Goal: Information Seeking & Learning: Learn about a topic

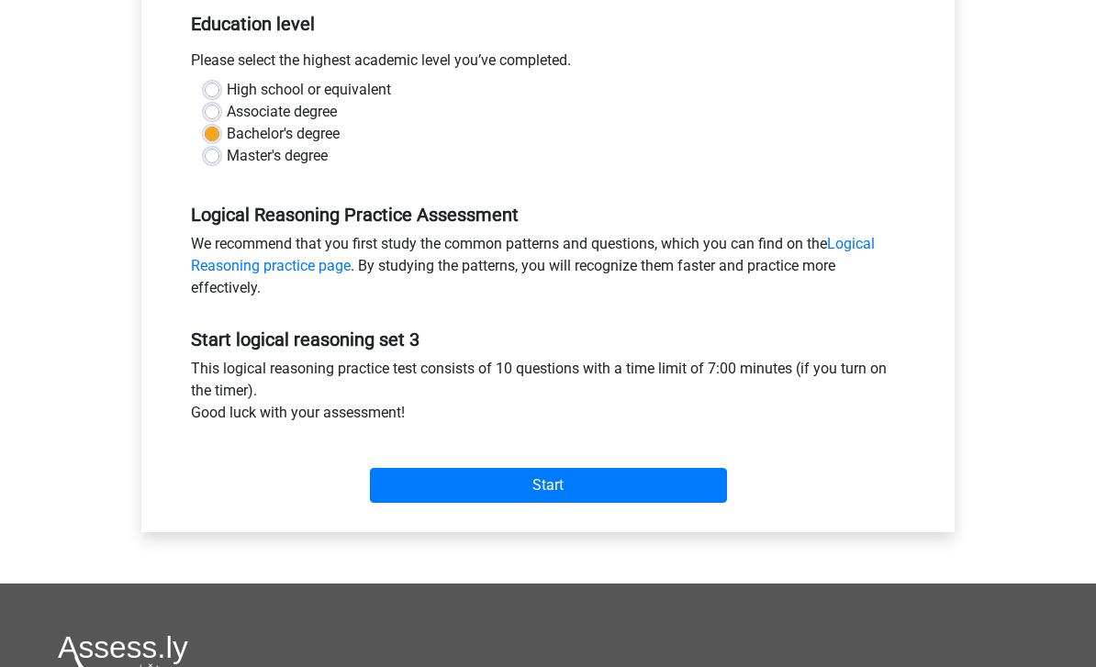
scroll to position [381, 0]
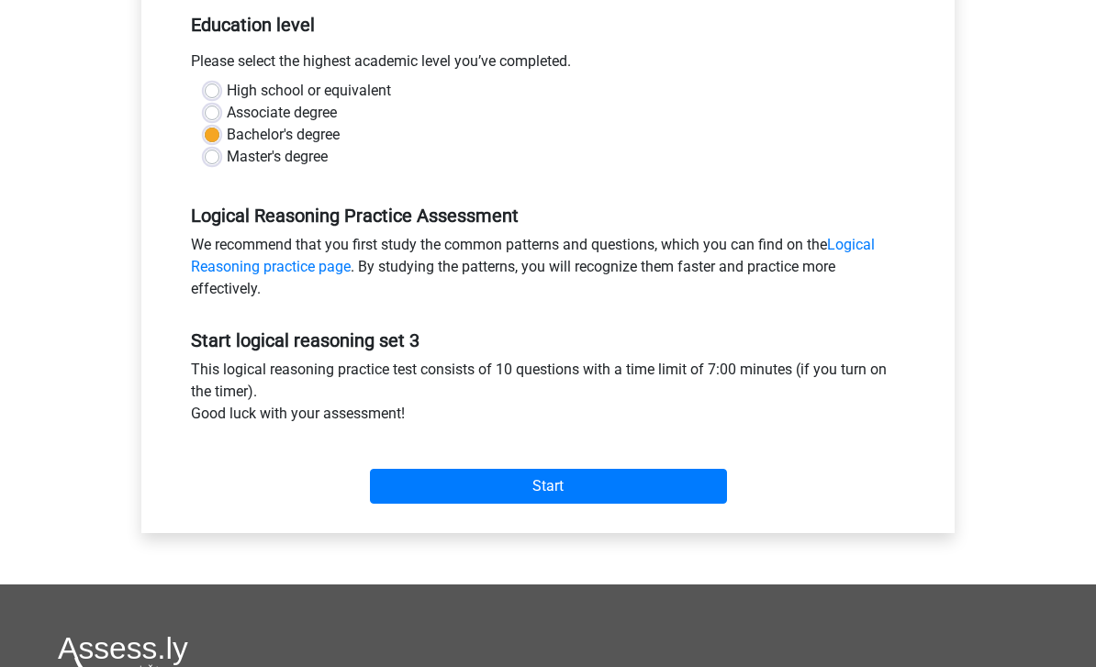
click at [587, 483] on input "Start" at bounding box center [548, 486] width 357 height 35
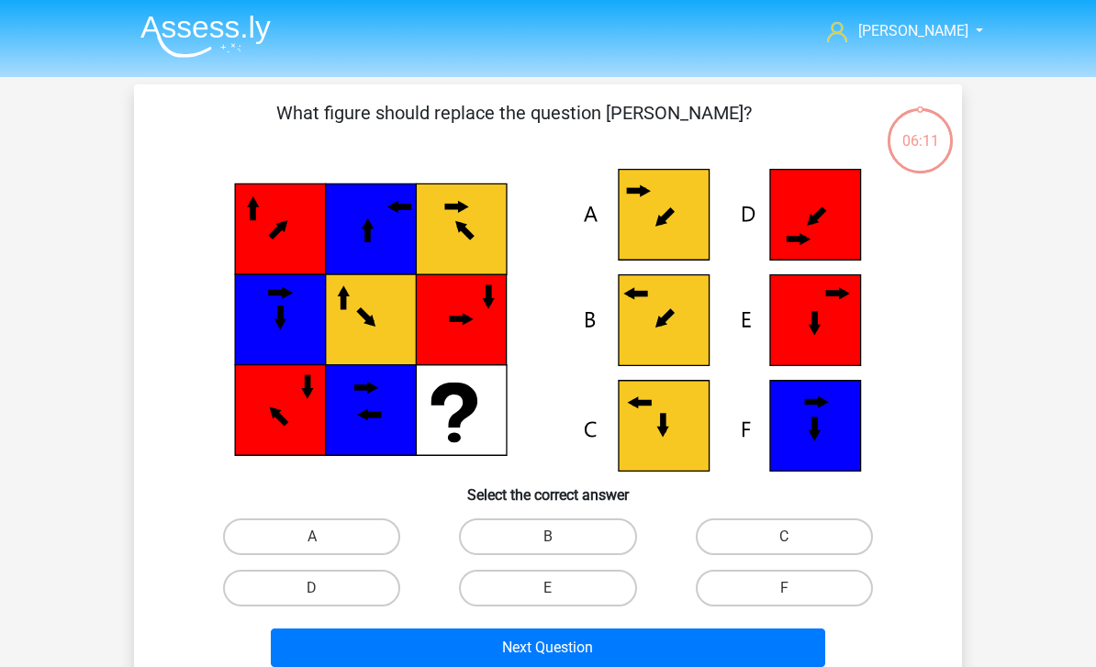
click at [587, 523] on label "B" at bounding box center [547, 537] width 177 height 37
click at [560, 537] on input "B" at bounding box center [554, 543] width 12 height 12
radio input "true"
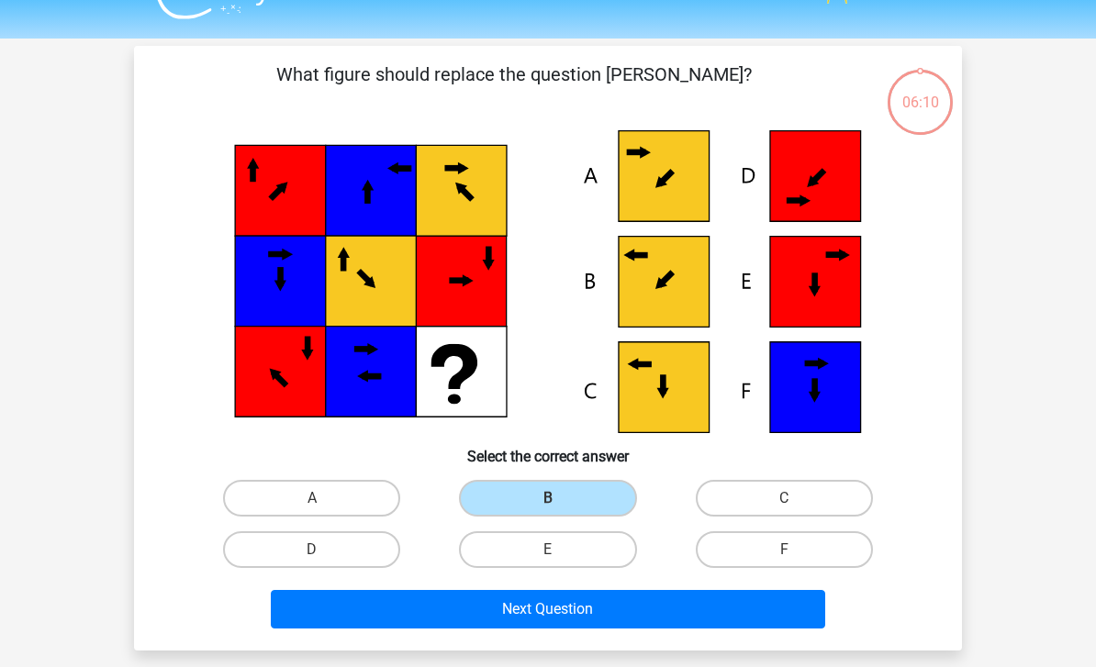
scroll to position [40, 0]
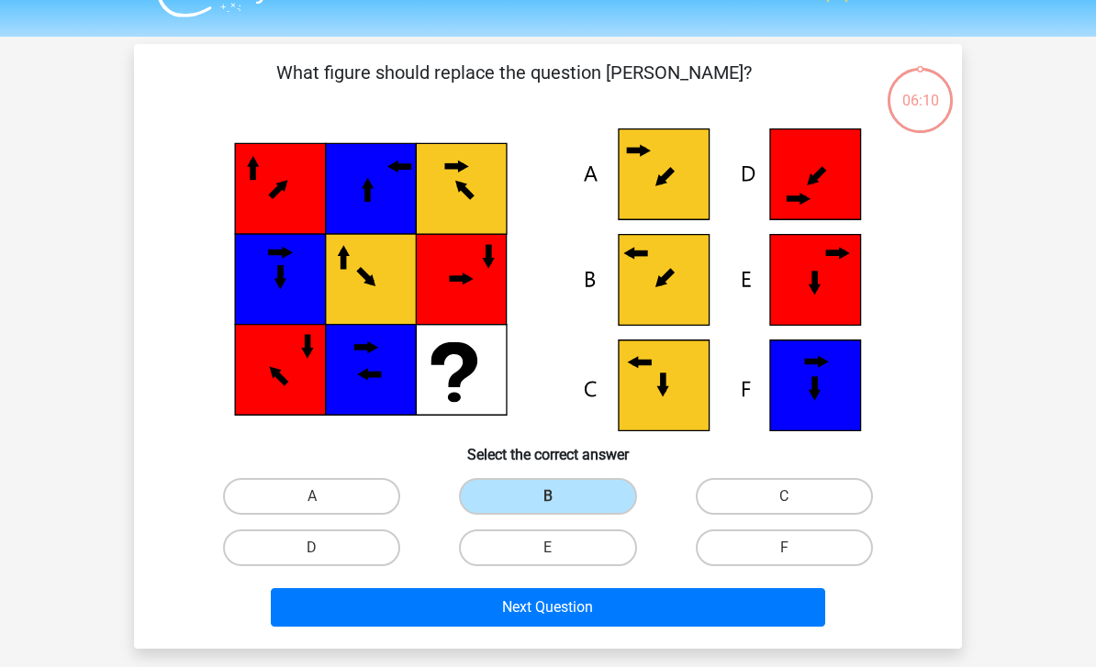
click at [670, 605] on button "Next Question" at bounding box center [548, 607] width 555 height 39
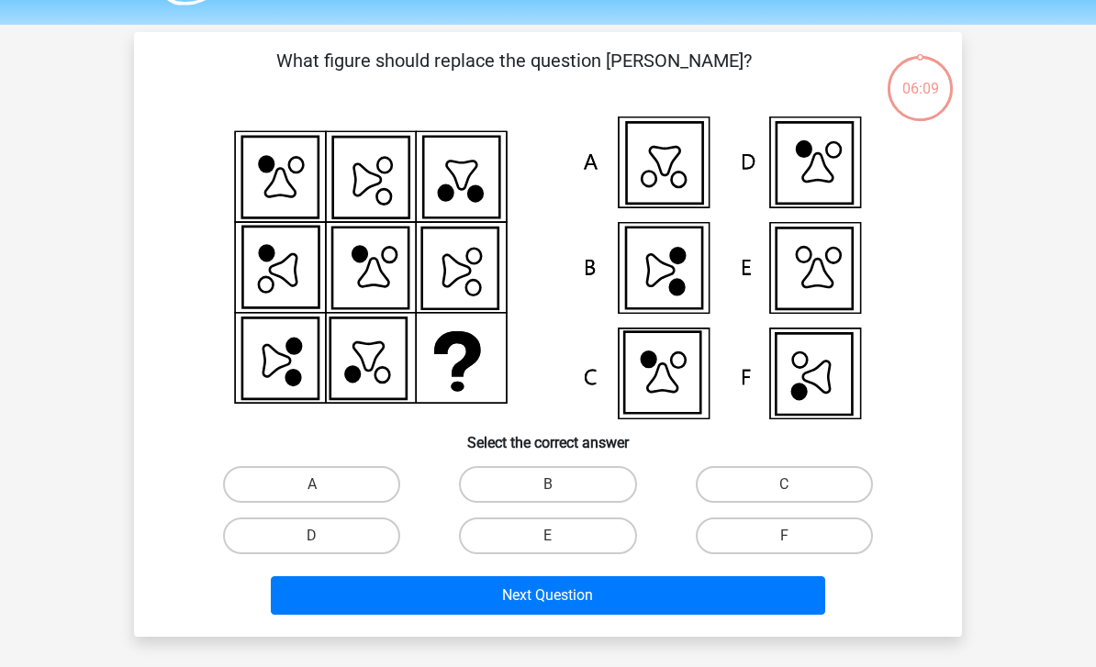
scroll to position [56, 0]
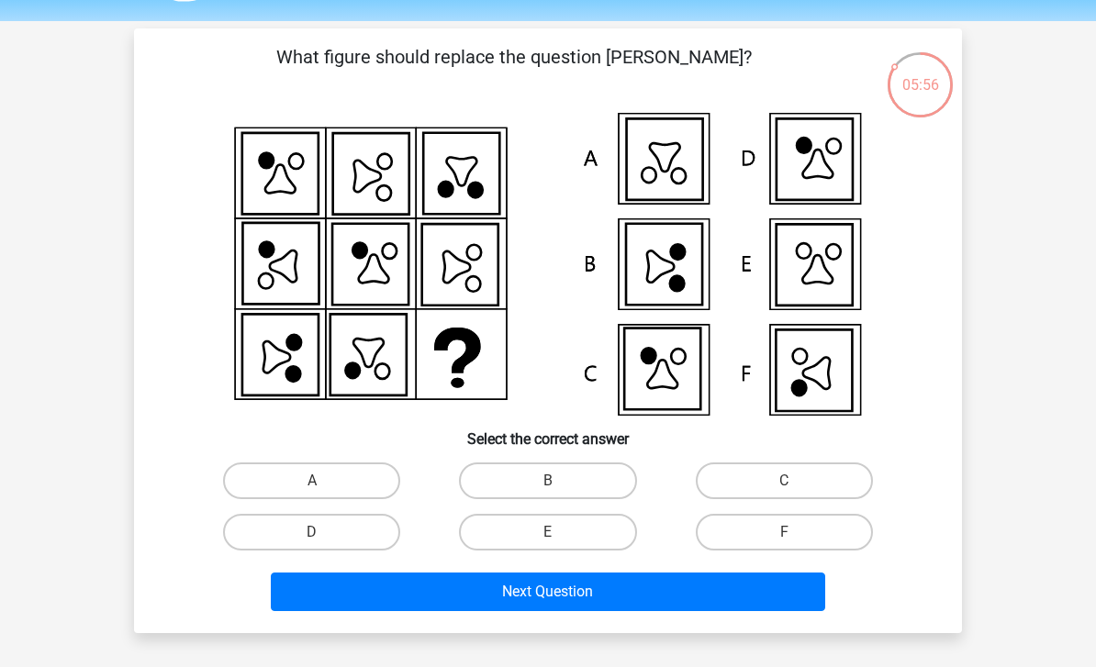
click at [765, 533] on label "F" at bounding box center [784, 532] width 177 height 37
click at [784, 533] on input "F" at bounding box center [790, 538] width 12 height 12
radio input "true"
click at [614, 599] on button "Next Question" at bounding box center [548, 592] width 555 height 39
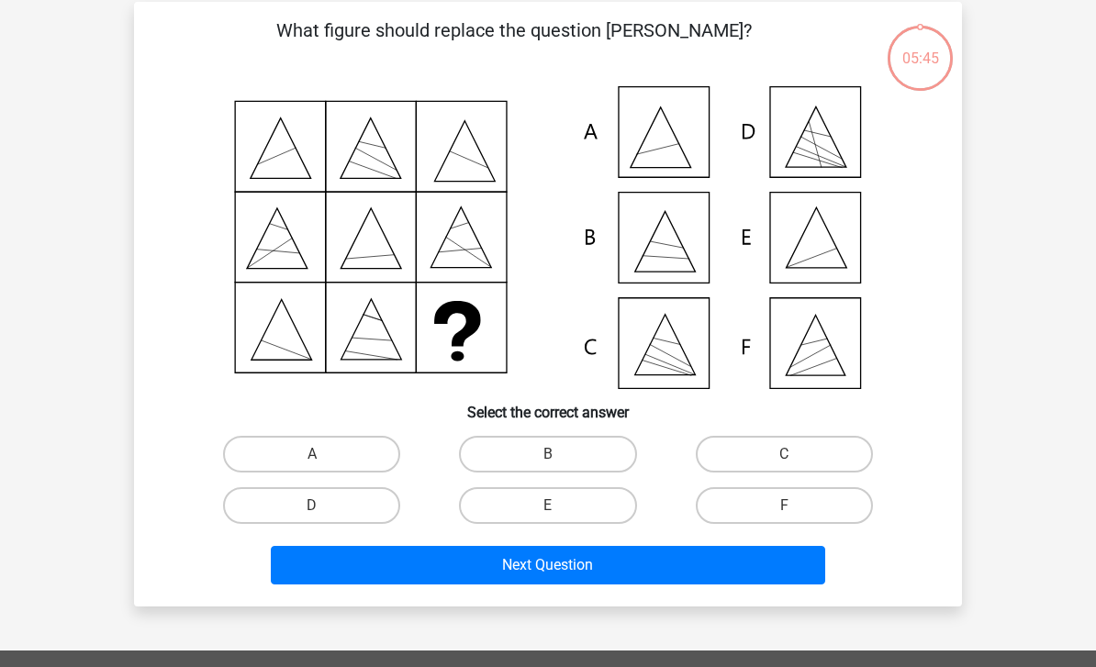
scroll to position [84, 0]
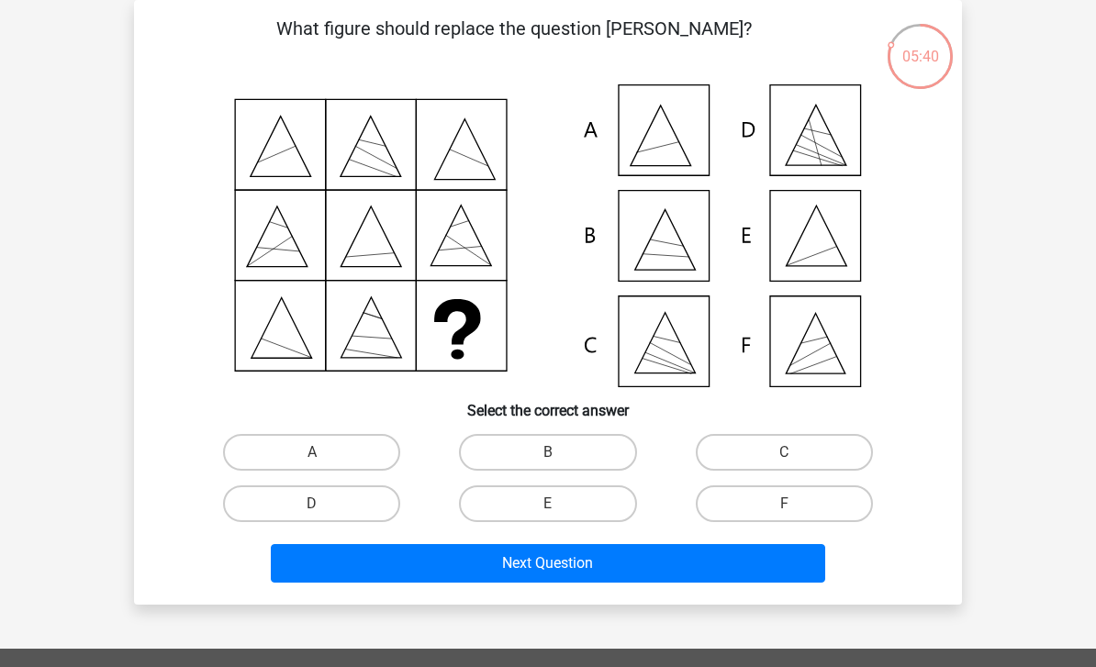
click at [564, 517] on label "E" at bounding box center [547, 504] width 177 height 37
click at [560, 516] on input "E" at bounding box center [554, 510] width 12 height 12
radio input "true"
click at [542, 574] on button "Next Question" at bounding box center [548, 563] width 555 height 39
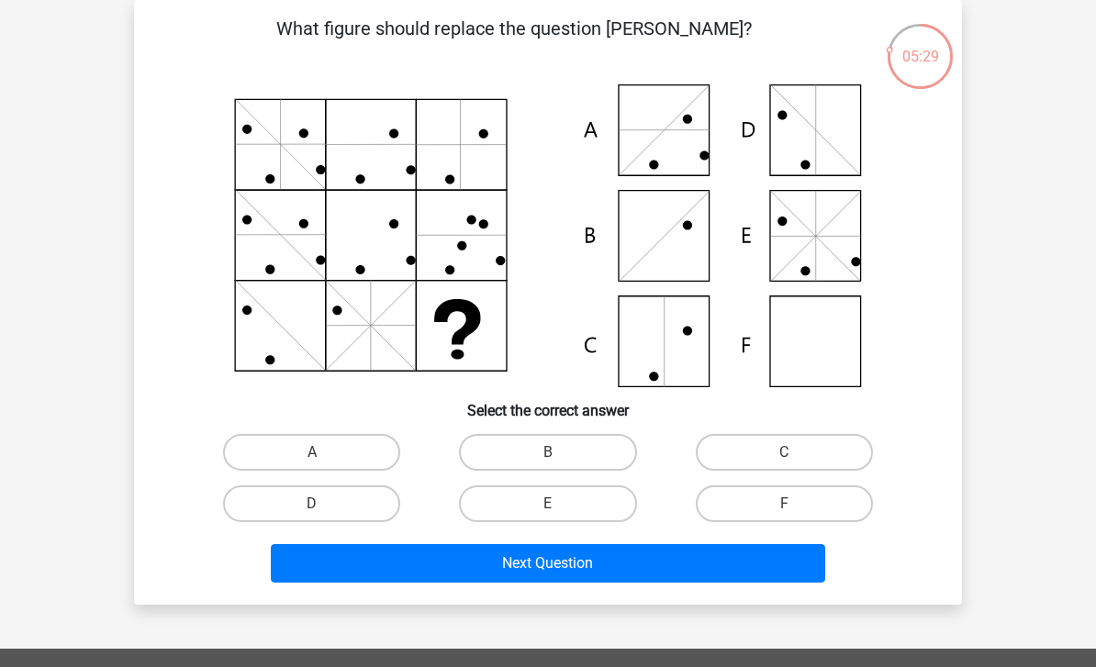
click at [787, 508] on input "F" at bounding box center [790, 510] width 12 height 12
radio input "true"
click at [686, 581] on button "Next Question" at bounding box center [548, 563] width 555 height 39
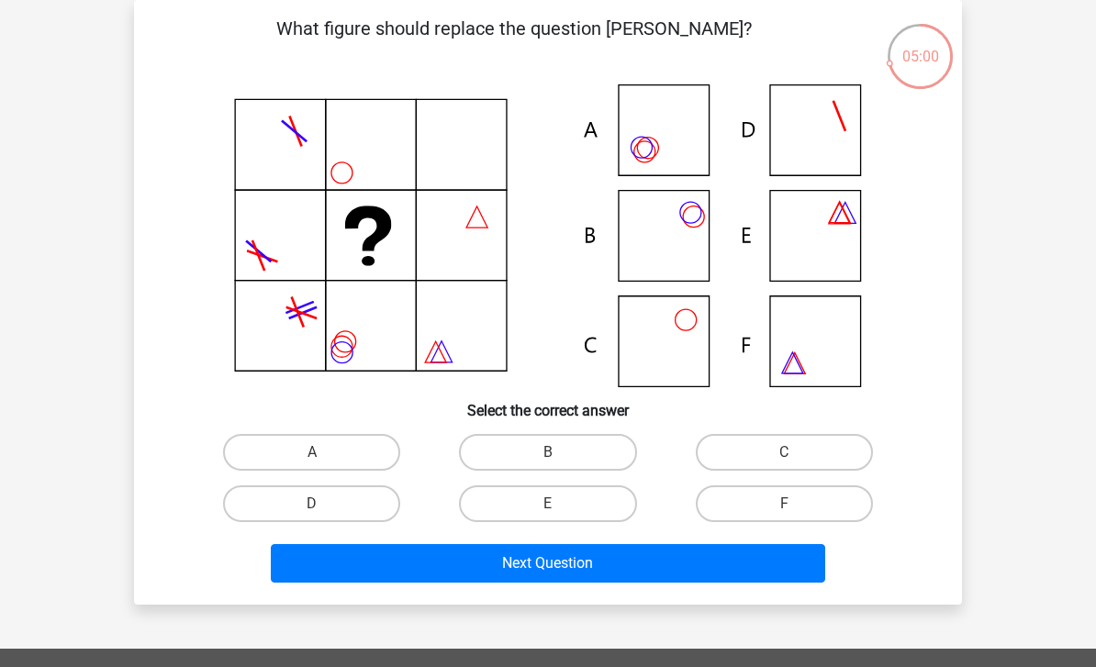
click at [592, 452] on label "B" at bounding box center [547, 452] width 177 height 37
click at [560, 452] on input "B" at bounding box center [554, 458] width 12 height 12
radio input "true"
click at [561, 565] on button "Next Question" at bounding box center [548, 563] width 555 height 39
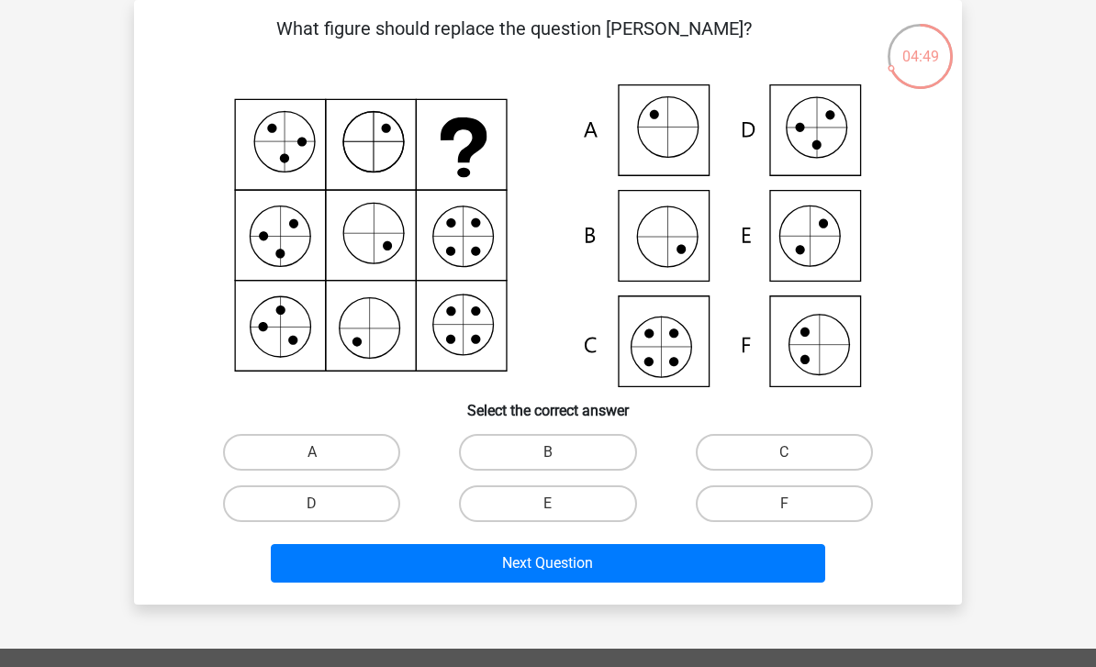
click at [799, 460] on label "C" at bounding box center [784, 452] width 177 height 37
click at [796, 460] on input "C" at bounding box center [790, 458] width 12 height 12
radio input "true"
click at [665, 572] on button "Next Question" at bounding box center [548, 563] width 555 height 39
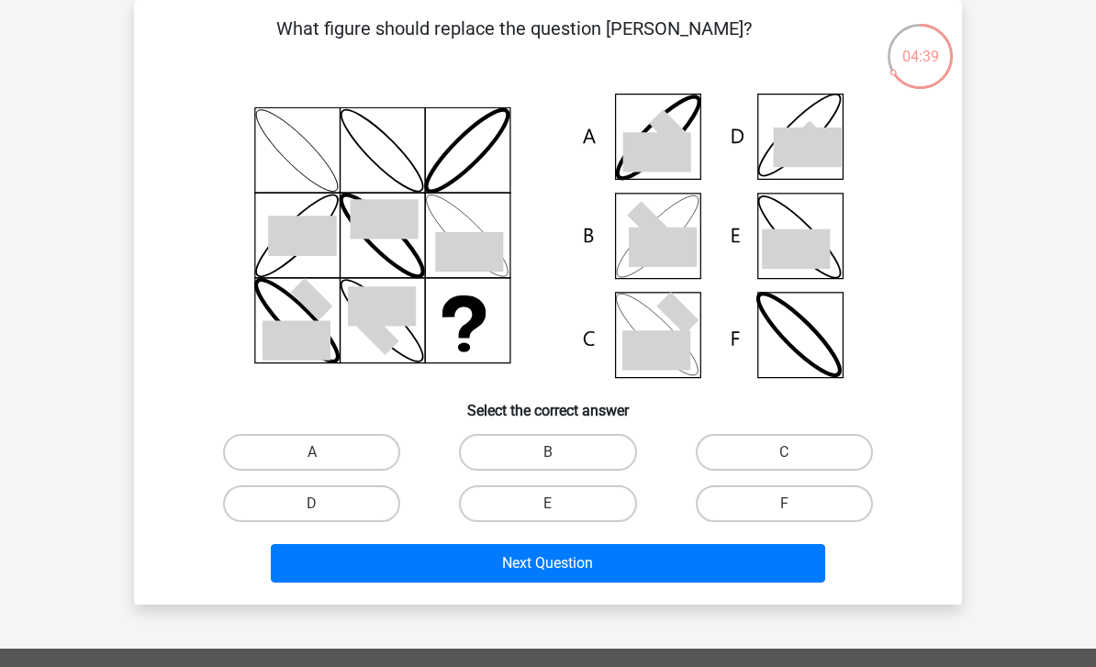
click at [603, 448] on label "B" at bounding box center [547, 452] width 177 height 37
click at [560, 452] on input "B" at bounding box center [554, 458] width 12 height 12
radio input "true"
click at [546, 570] on button "Next Question" at bounding box center [548, 563] width 555 height 39
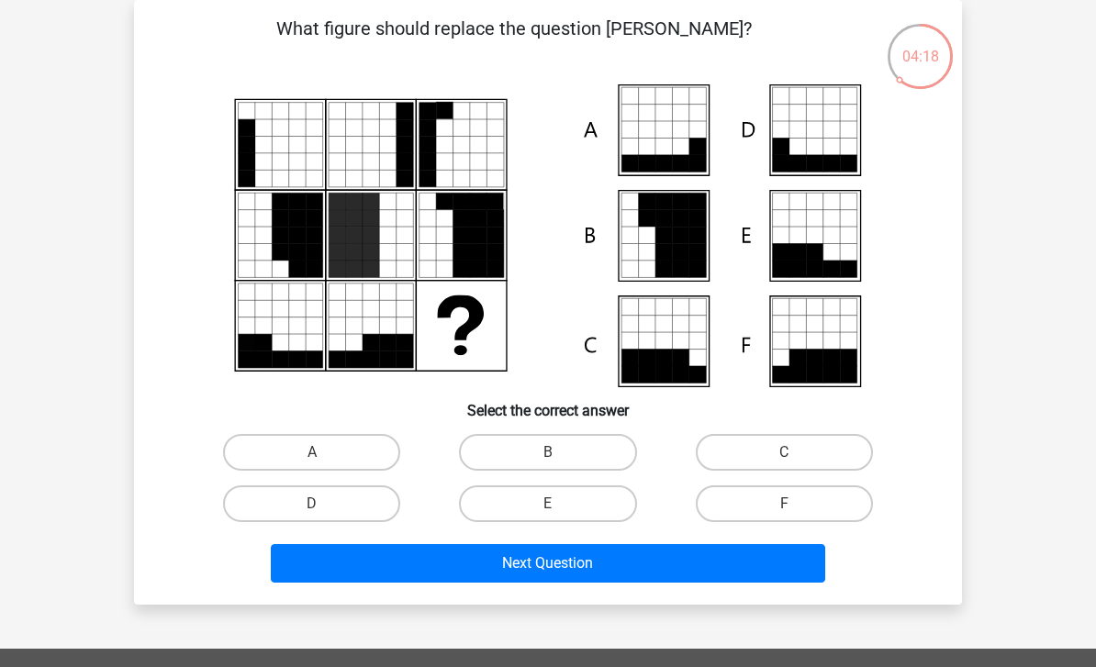
click at [755, 456] on label "C" at bounding box center [784, 452] width 177 height 37
click at [784, 456] on input "C" at bounding box center [790, 458] width 12 height 12
radio input "true"
click at [598, 555] on button "Next Question" at bounding box center [548, 563] width 555 height 39
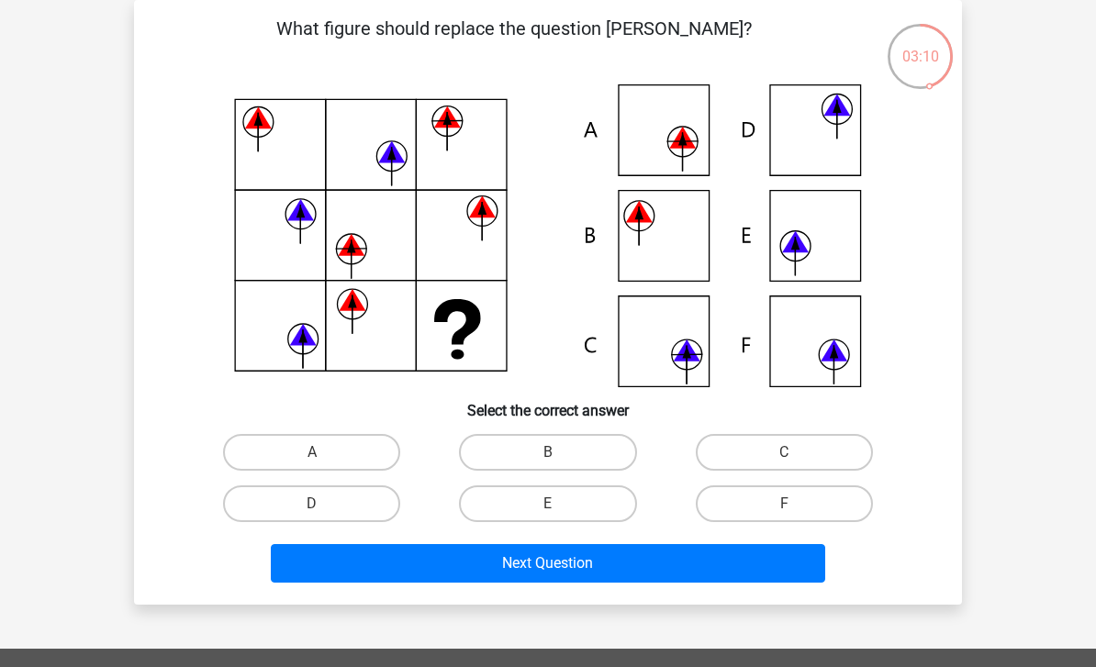
click at [746, 448] on label "C" at bounding box center [784, 452] width 177 height 37
click at [784, 452] on input "C" at bounding box center [790, 458] width 12 height 12
radio input "true"
click at [342, 439] on label "A" at bounding box center [311, 452] width 177 height 37
click at [324, 452] on input "A" at bounding box center [318, 458] width 12 height 12
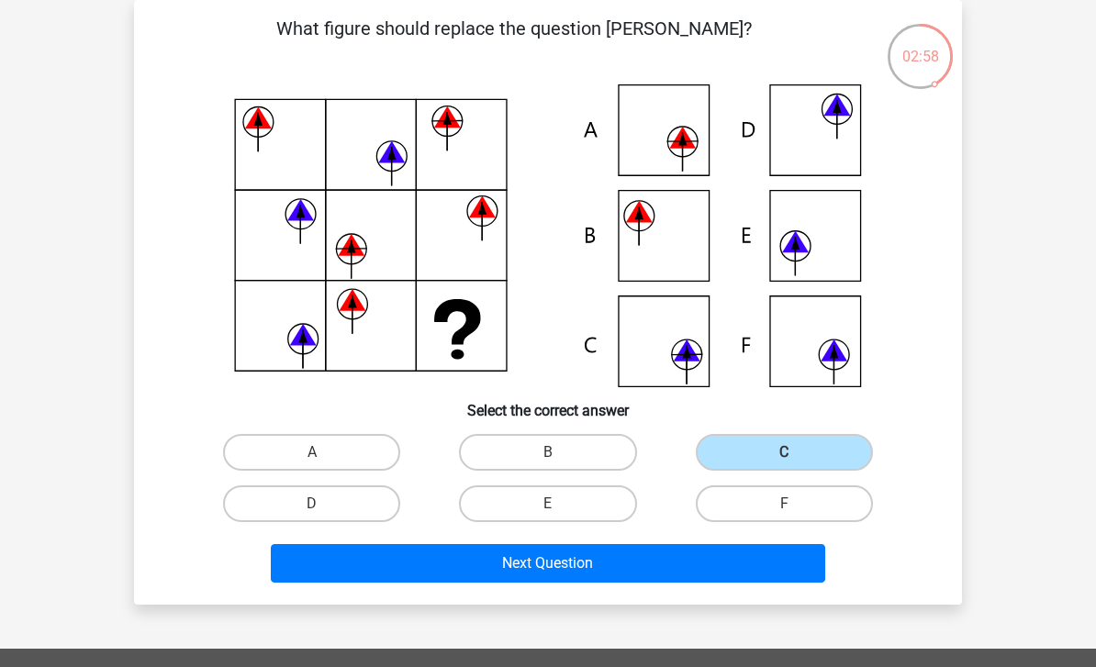
radio input "true"
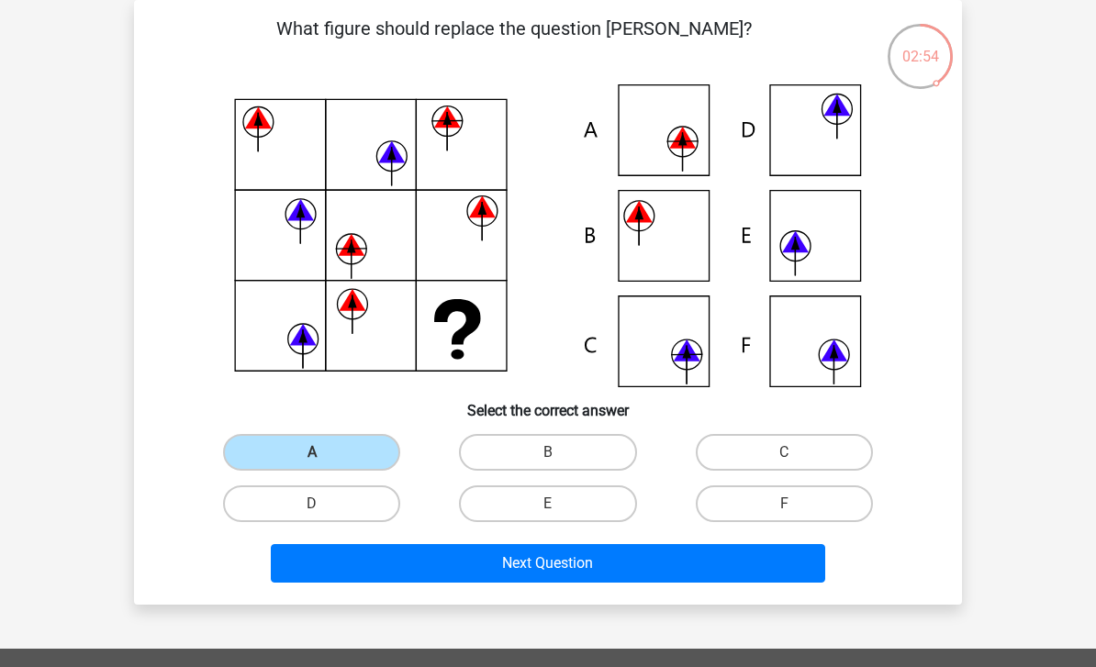
click at [426, 579] on button "Next Question" at bounding box center [548, 563] width 555 height 39
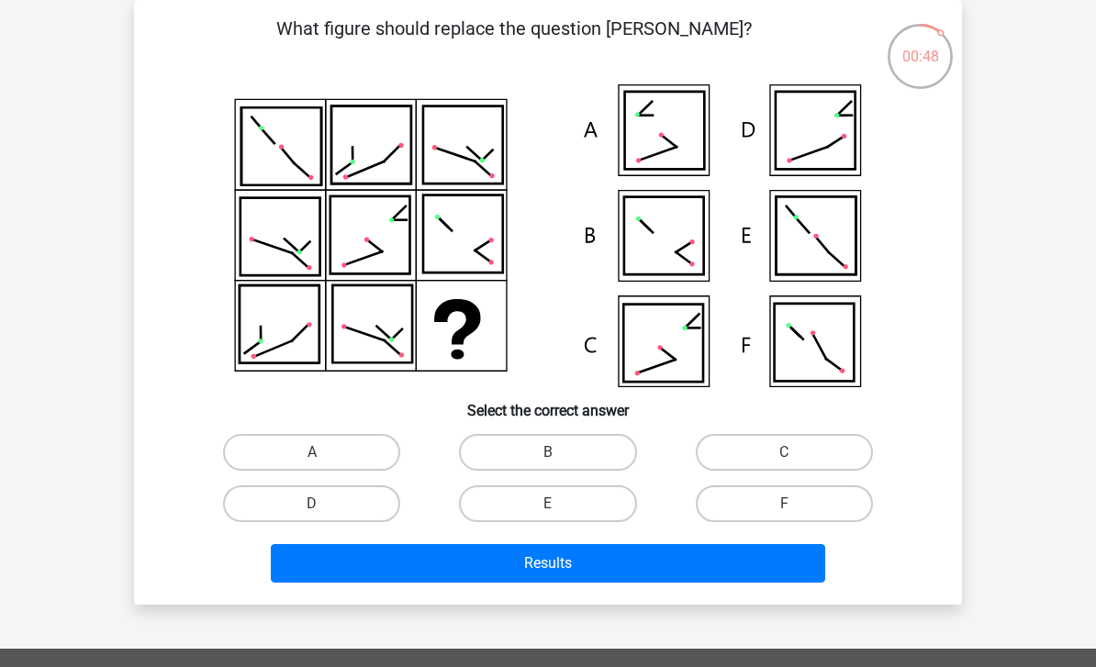
click at [361, 513] on label "D" at bounding box center [311, 504] width 177 height 37
click at [324, 513] on input "D" at bounding box center [318, 510] width 12 height 12
radio input "true"
click at [451, 564] on button "Results" at bounding box center [548, 563] width 555 height 39
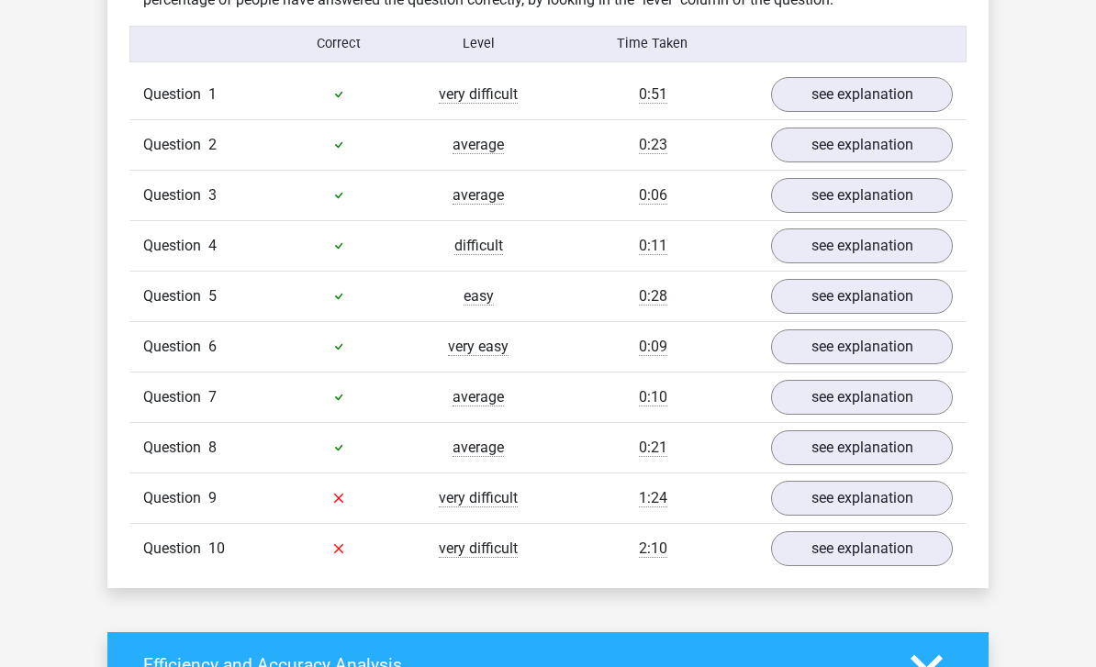
scroll to position [1152, 0]
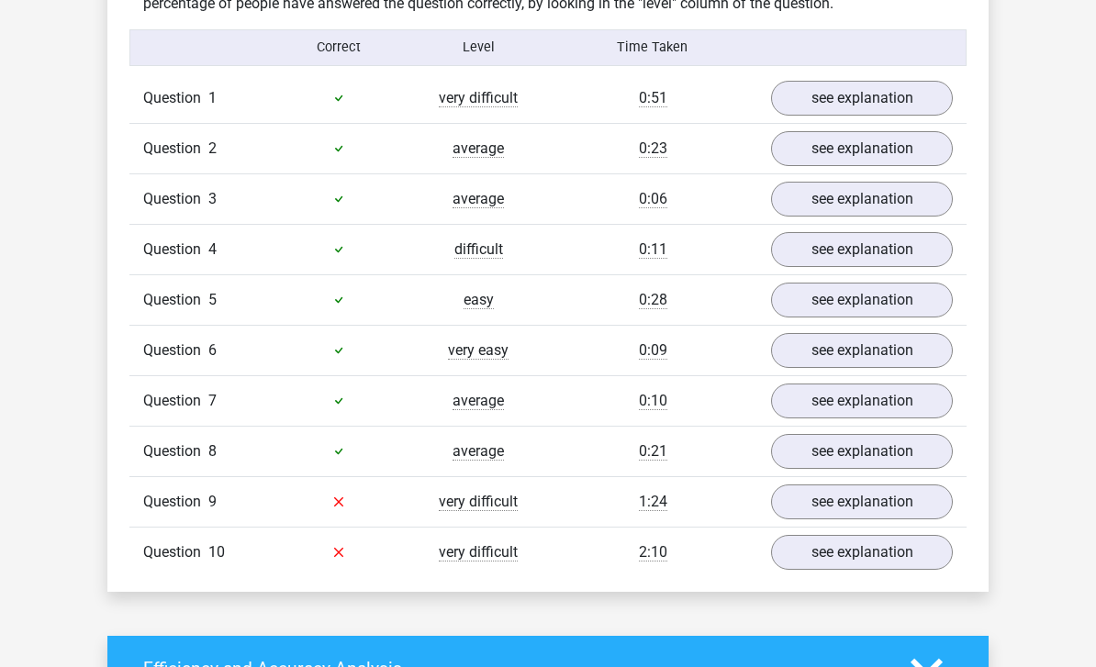
click at [838, 508] on link "see explanation" at bounding box center [862, 502] width 182 height 35
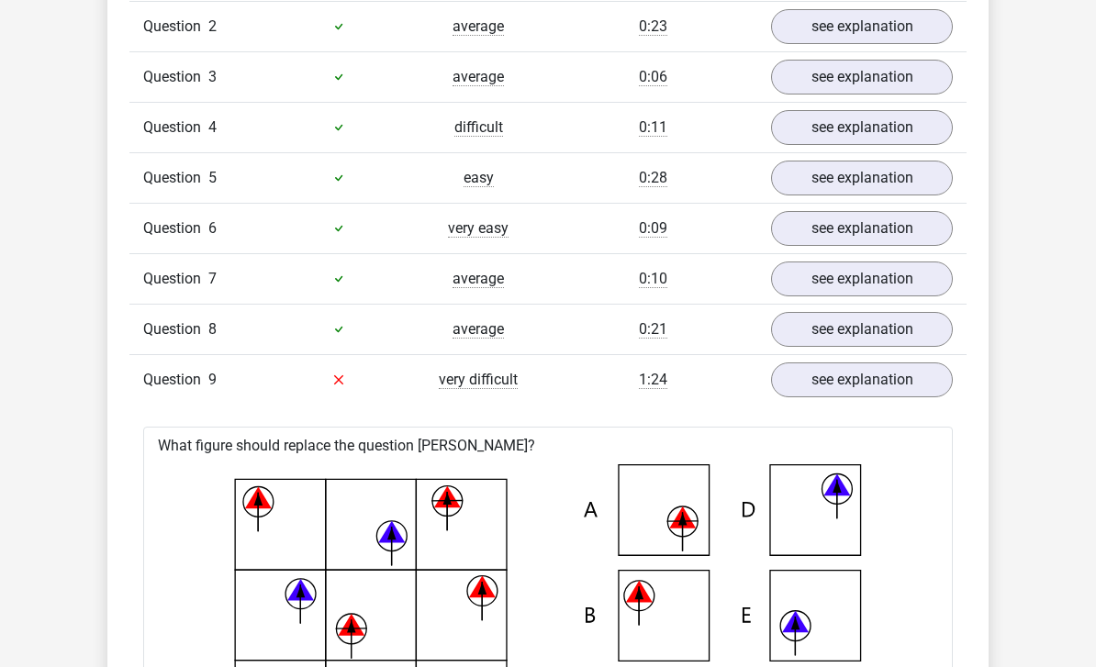
scroll to position [1277, 0]
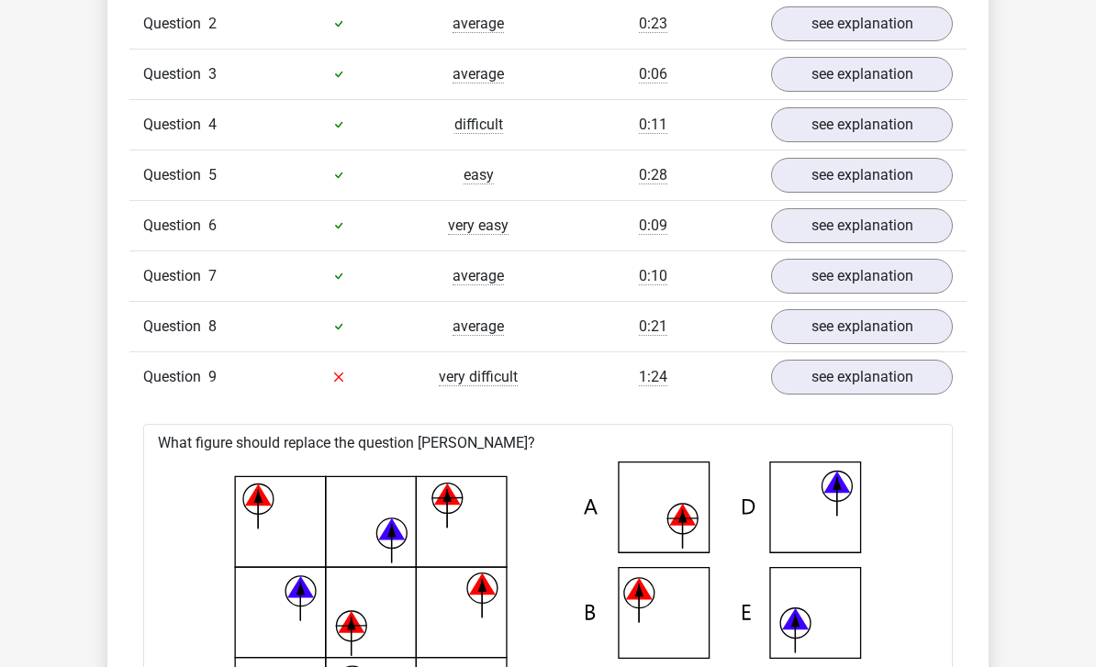
click at [850, 366] on link "see explanation" at bounding box center [862, 377] width 182 height 35
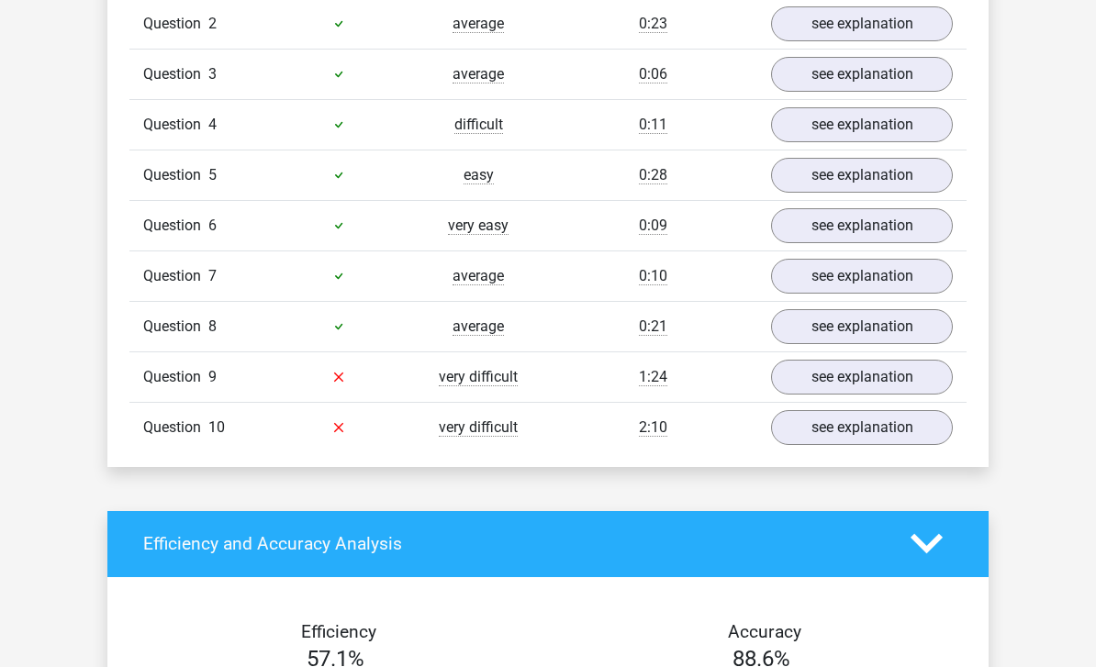
click at [844, 445] on link "see explanation" at bounding box center [862, 427] width 182 height 35
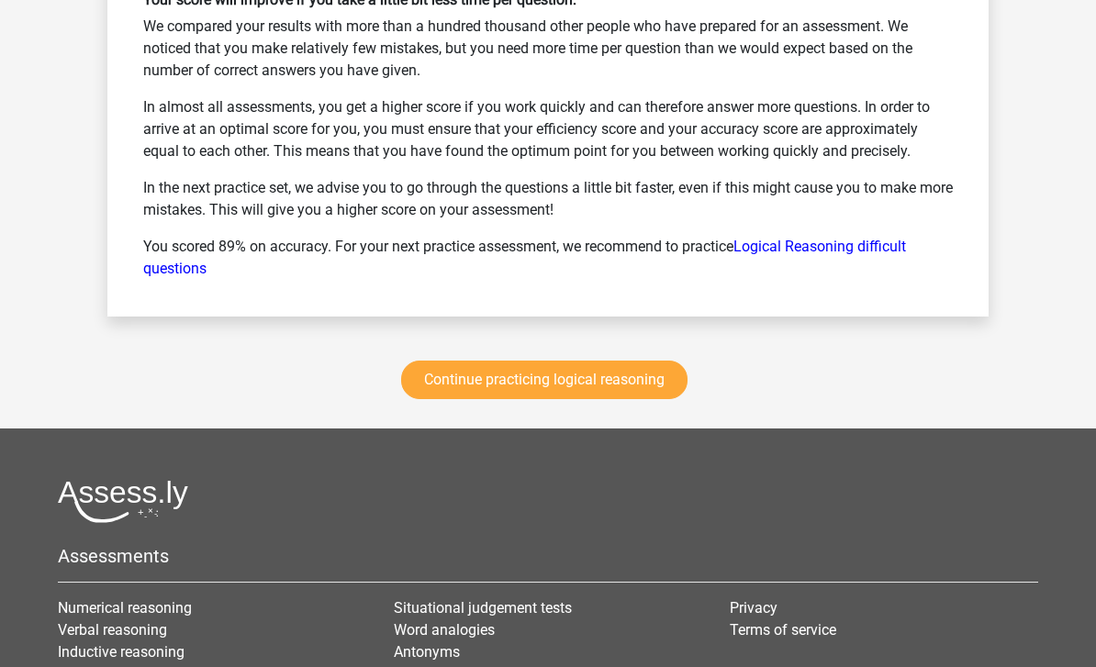
scroll to position [3304, 0]
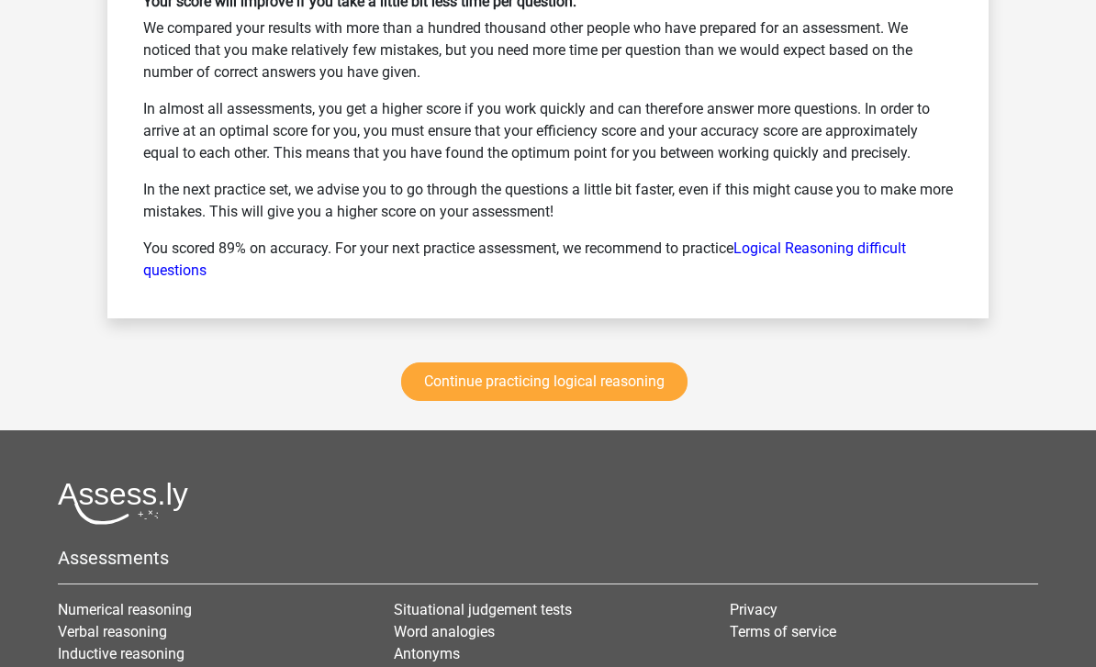
click at [648, 389] on link "Continue practicing logical reasoning" at bounding box center [544, 382] width 286 height 39
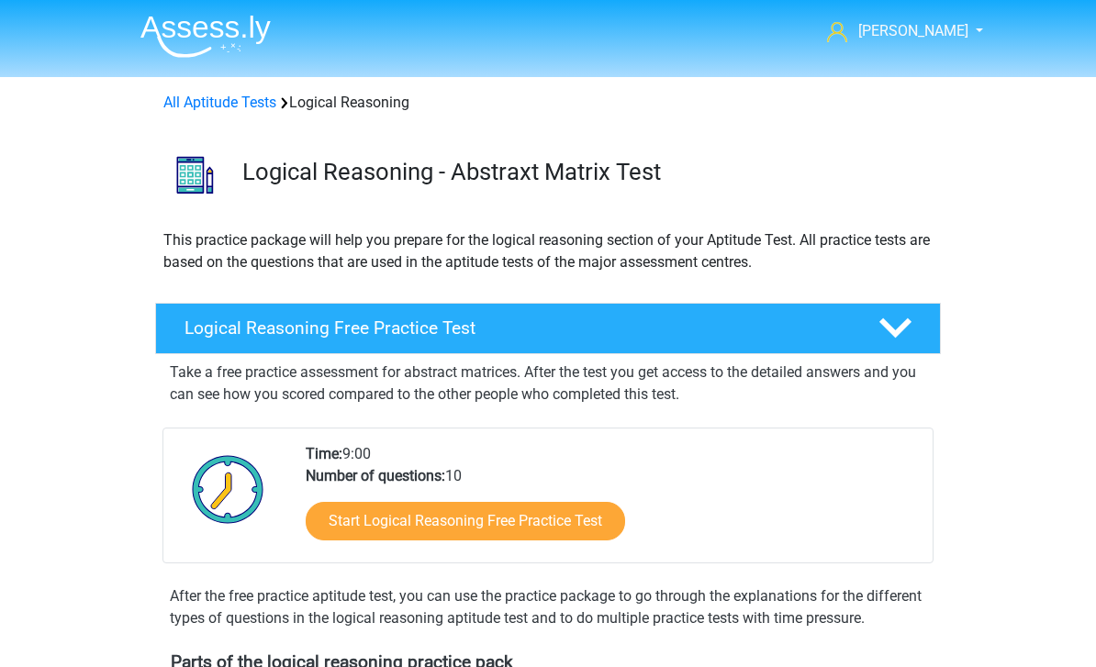
scroll to position [776, 0]
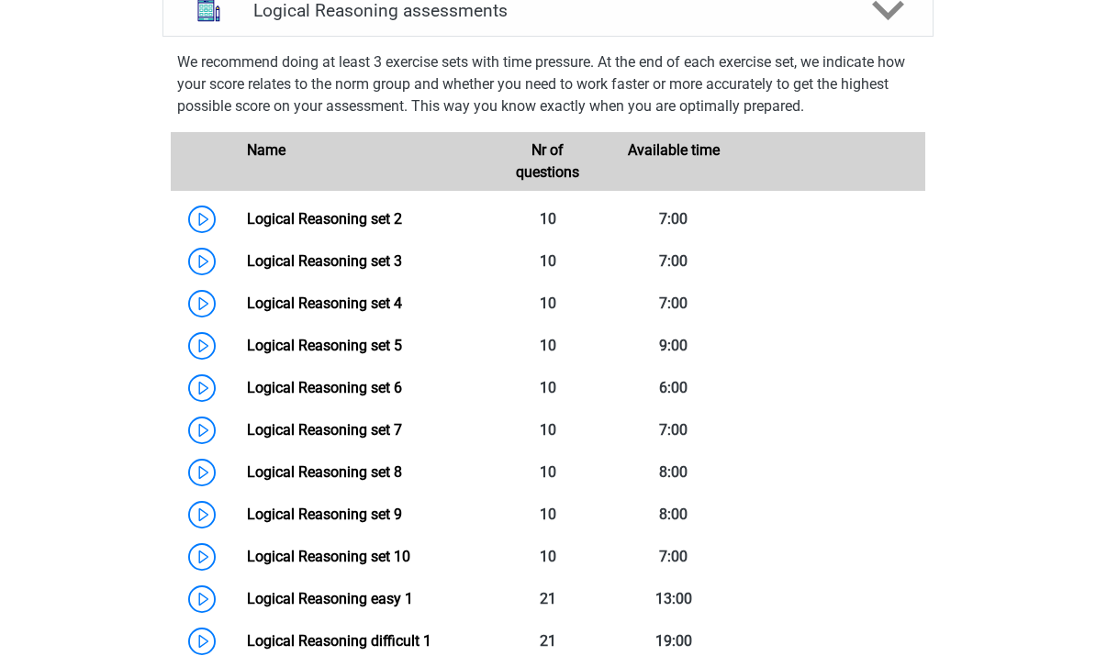
click at [385, 439] on link "Logical Reasoning set 7" at bounding box center [324, 429] width 155 height 17
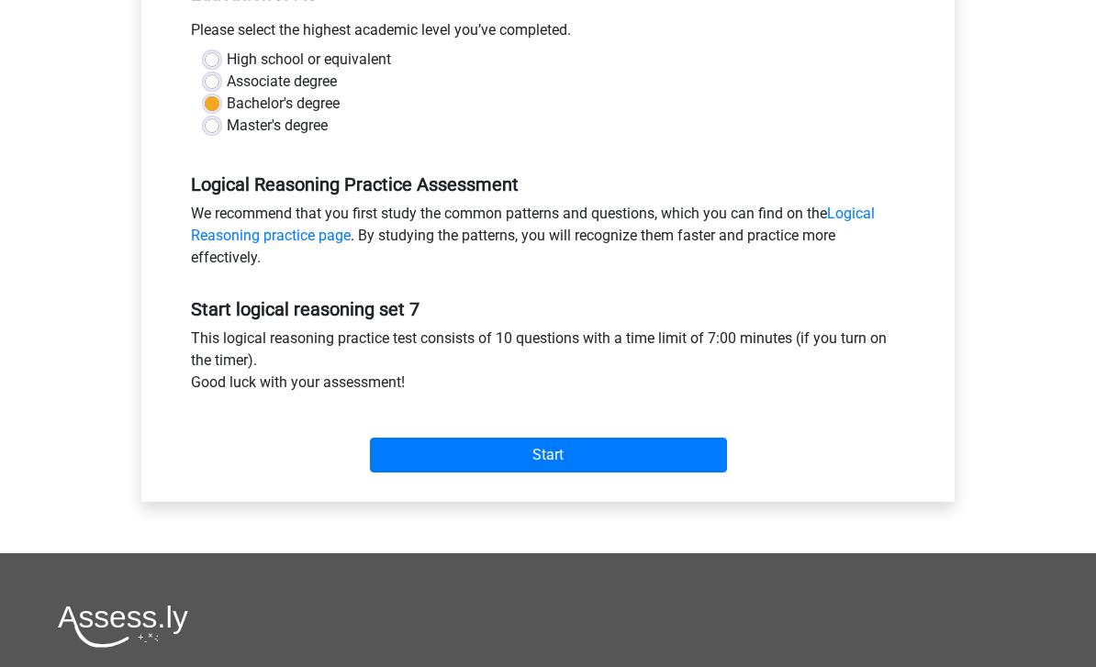
scroll to position [415, 0]
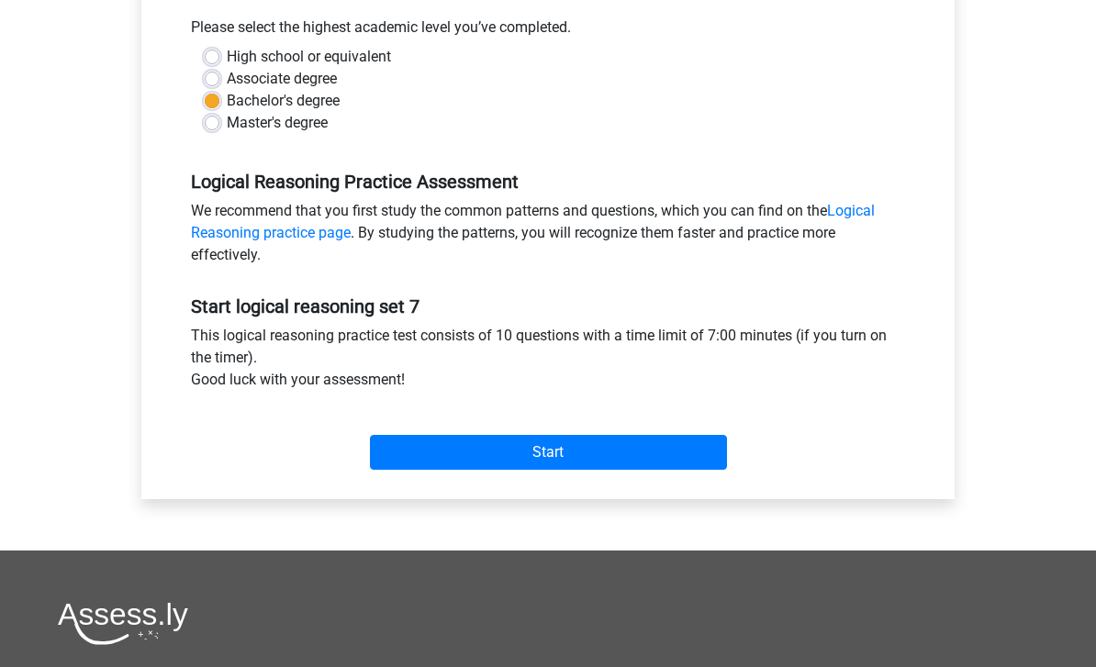
click at [663, 468] on input "Start" at bounding box center [548, 452] width 357 height 35
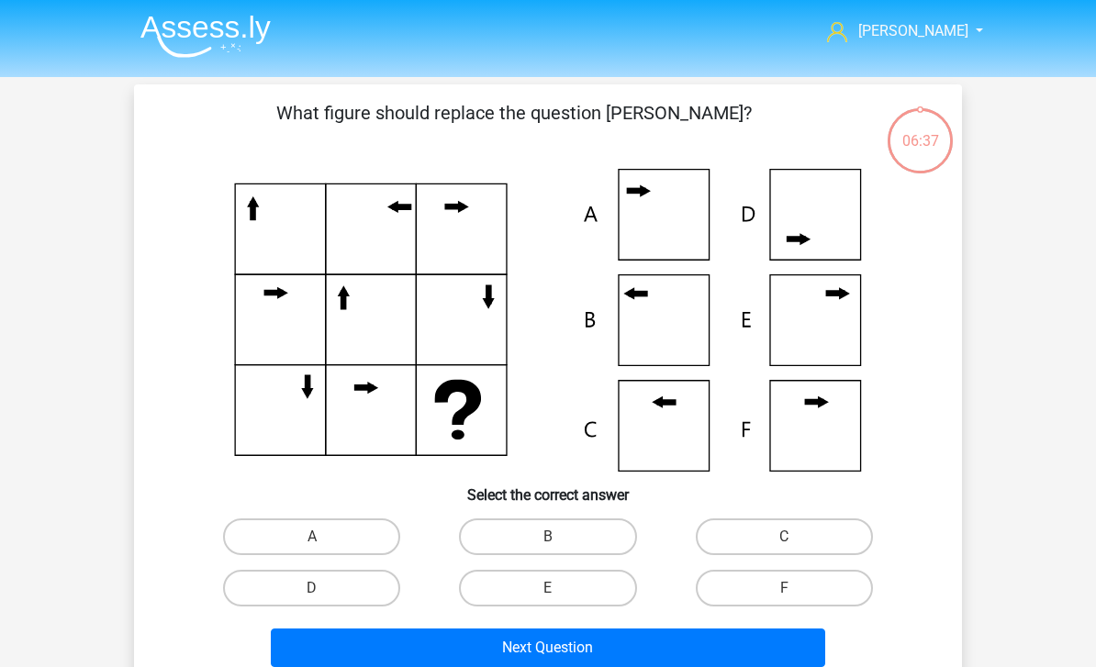
click at [590, 531] on label "B" at bounding box center [547, 537] width 177 height 37
click at [560, 537] on input "B" at bounding box center [554, 543] width 12 height 12
radio input "true"
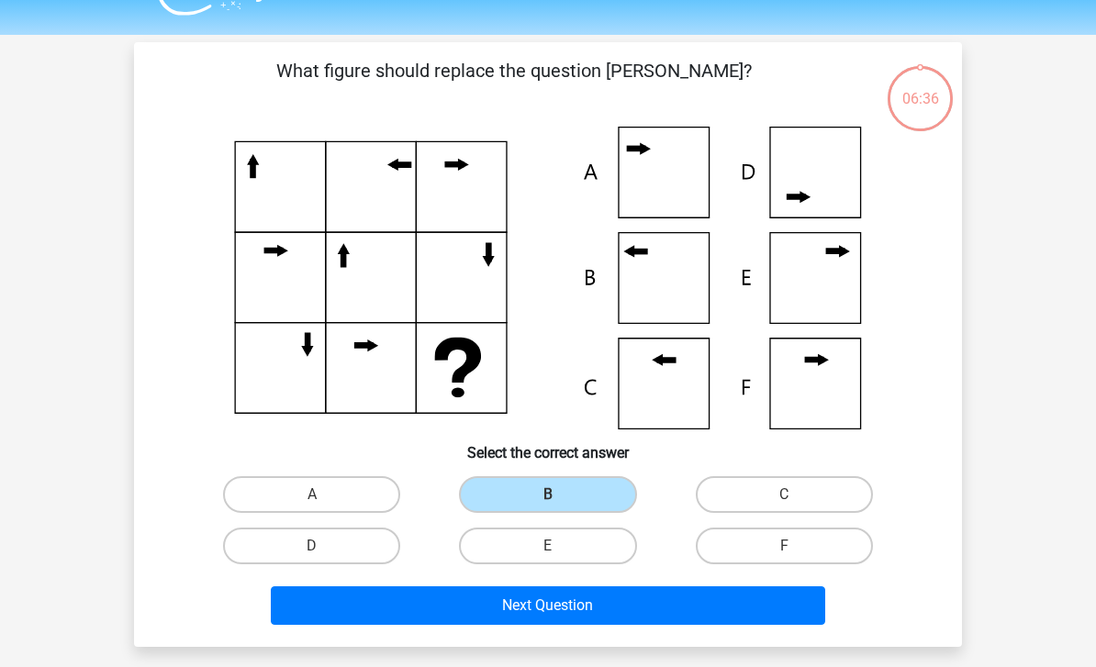
click at [626, 593] on button "Next Question" at bounding box center [548, 606] width 555 height 39
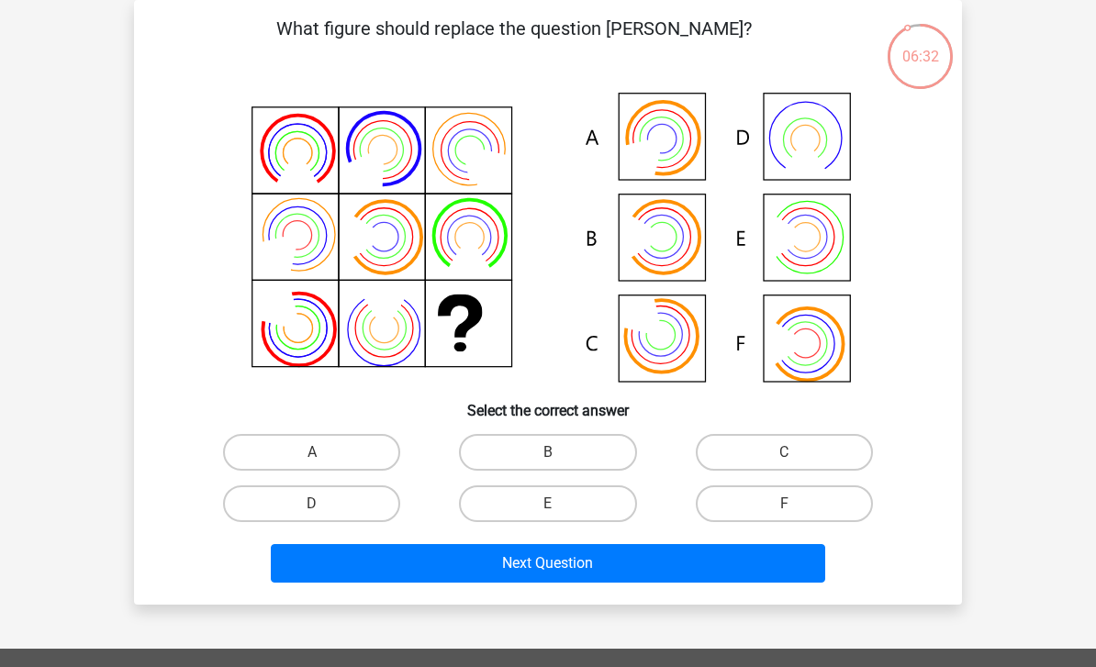
scroll to position [106, 0]
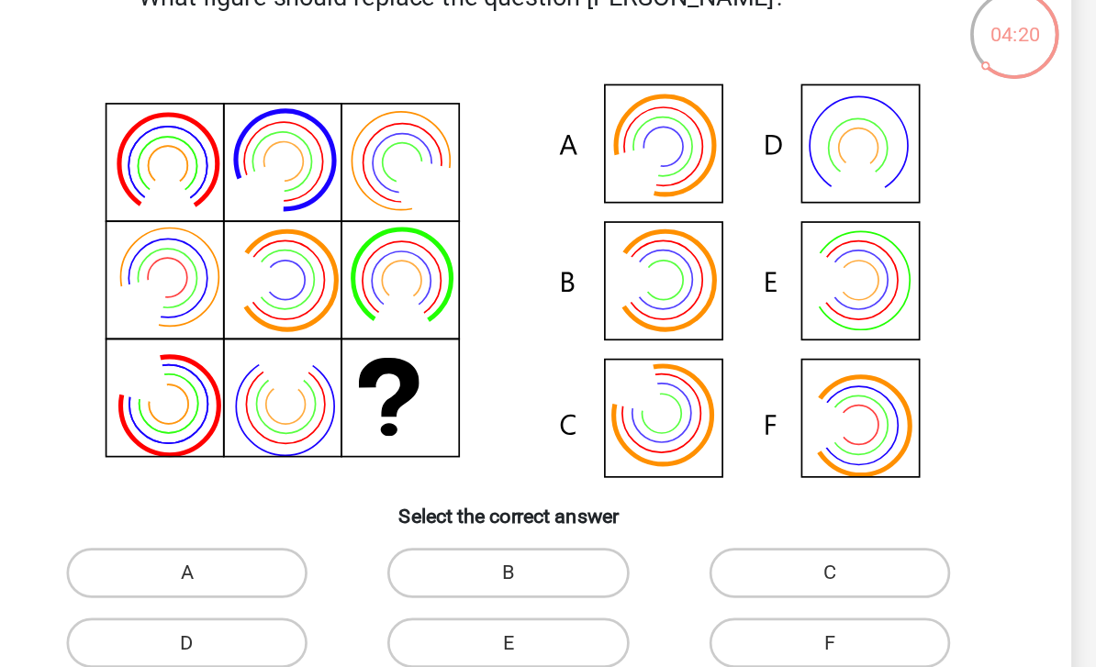
click at [459, 422] on label "B" at bounding box center [547, 431] width 177 height 37
click at [548, 431] on input "B" at bounding box center [554, 437] width 12 height 12
radio input "true"
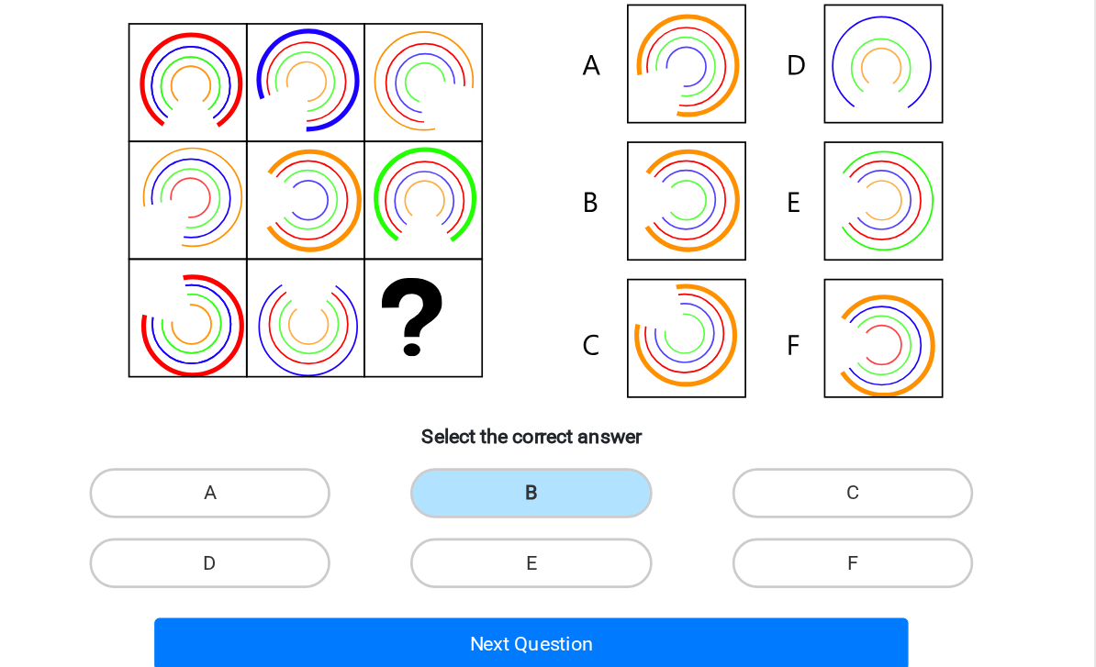
click at [434, 523] on button "Next Question" at bounding box center [548, 542] width 555 height 39
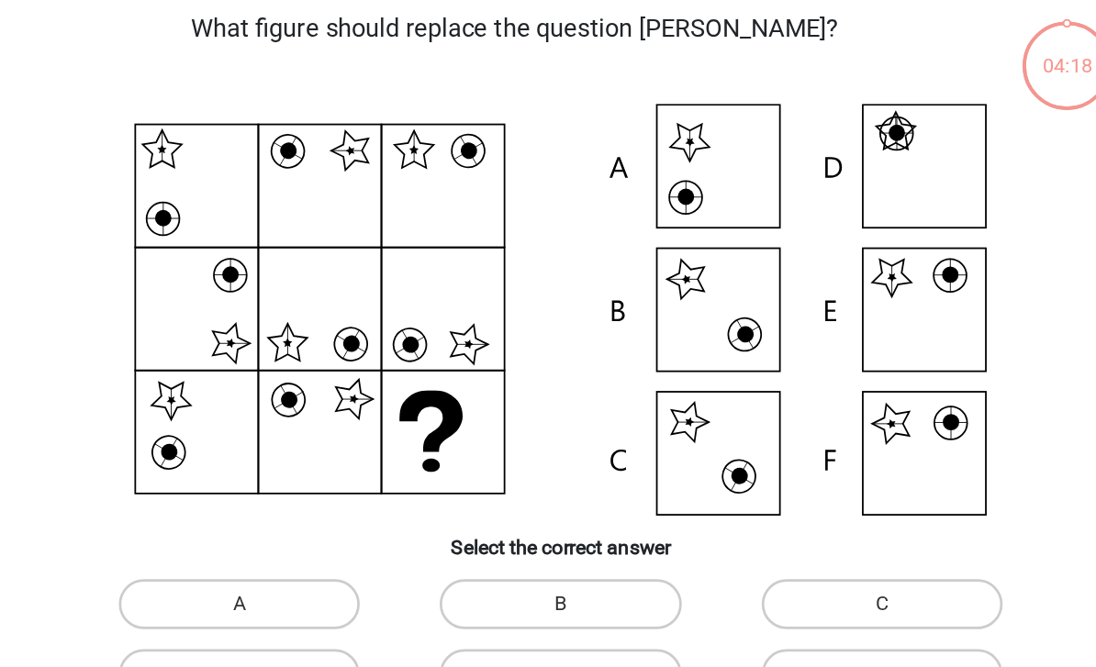
scroll to position [84, 0]
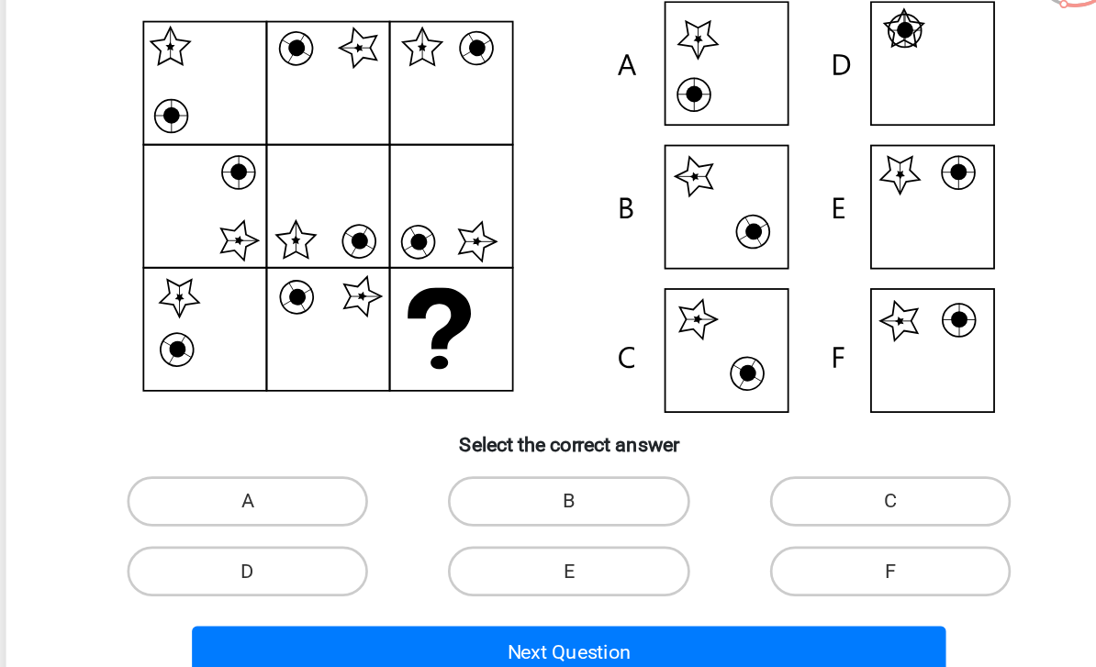
click at [461, 486] on label "E" at bounding box center [547, 504] width 177 height 37
click at [548, 505] on input "E" at bounding box center [554, 511] width 12 height 12
radio input "true"
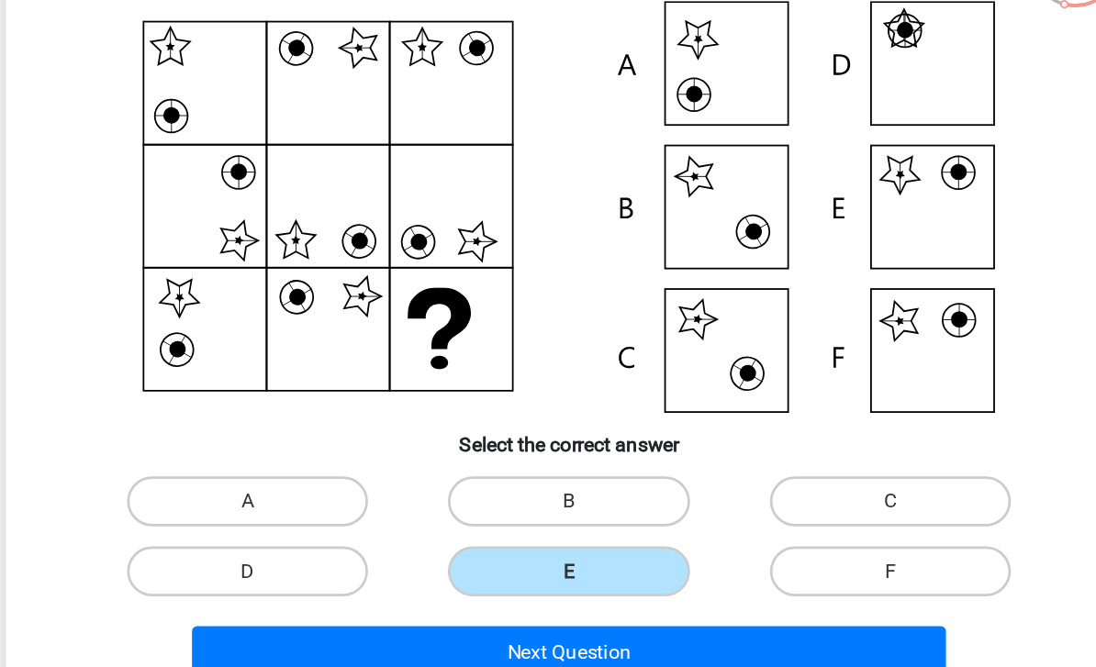
click at [452, 545] on button "Next Question" at bounding box center [548, 564] width 555 height 39
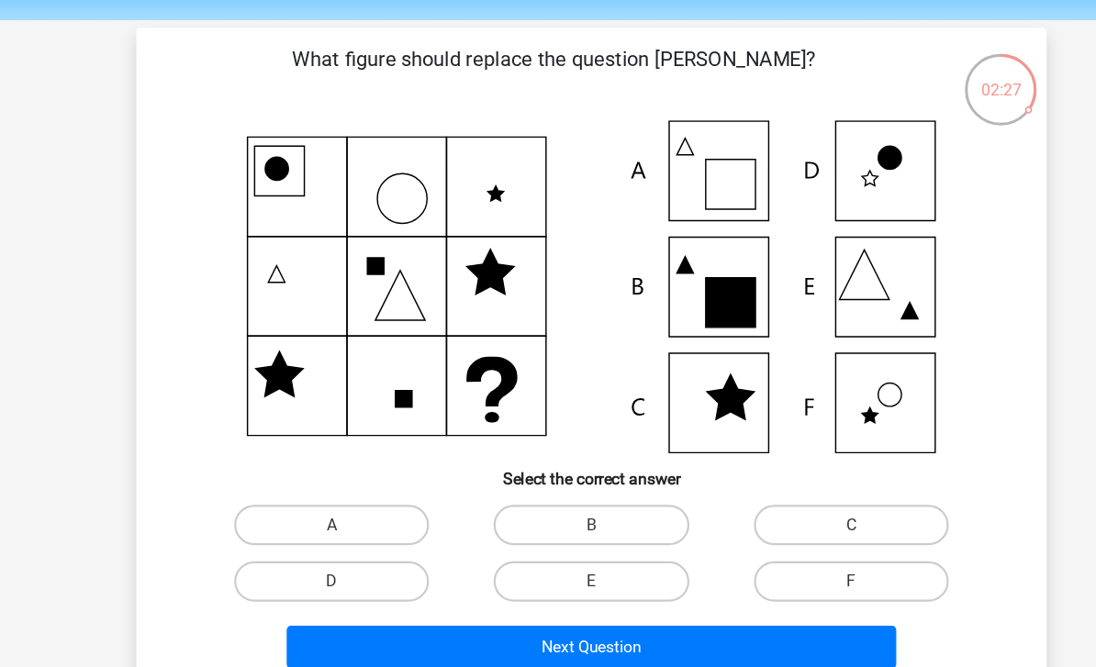
scroll to position [51, 0]
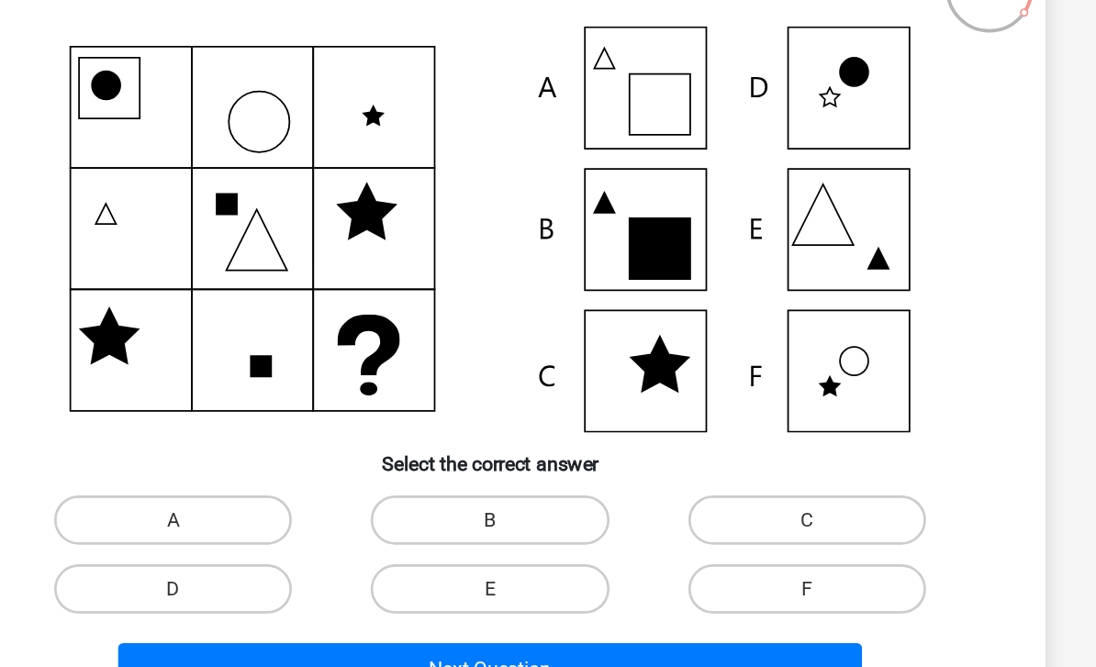
click at [696, 467] on label "C" at bounding box center [784, 485] width 177 height 37
click at [784, 486] on input "C" at bounding box center [790, 492] width 12 height 12
radio input "true"
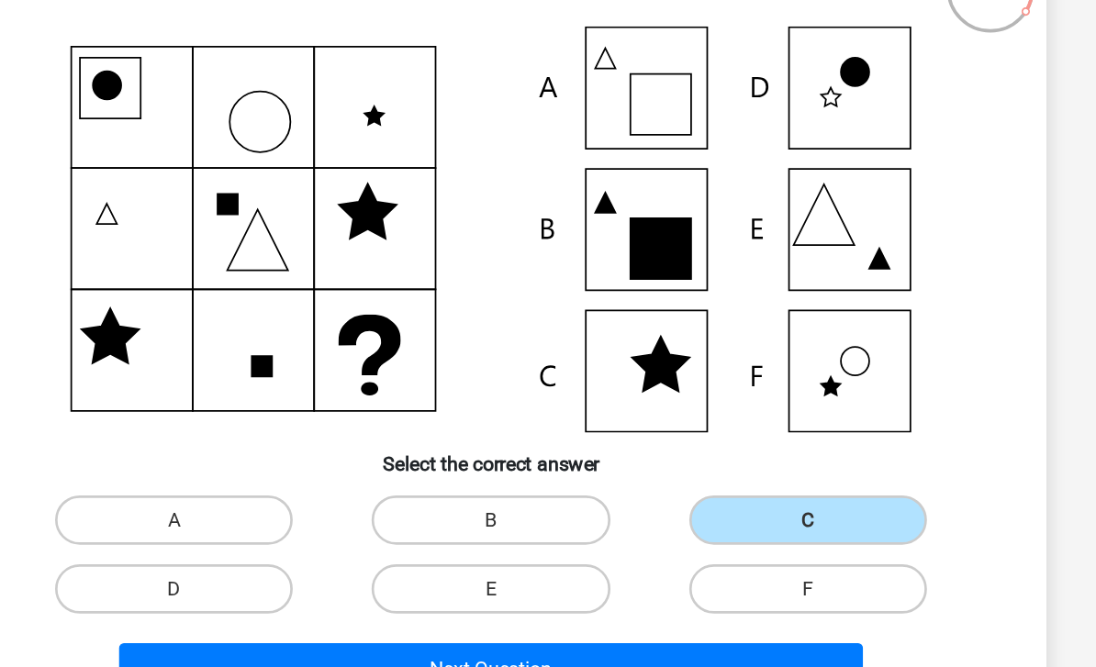
click at [587, 577] on button "Next Question" at bounding box center [548, 596] width 555 height 39
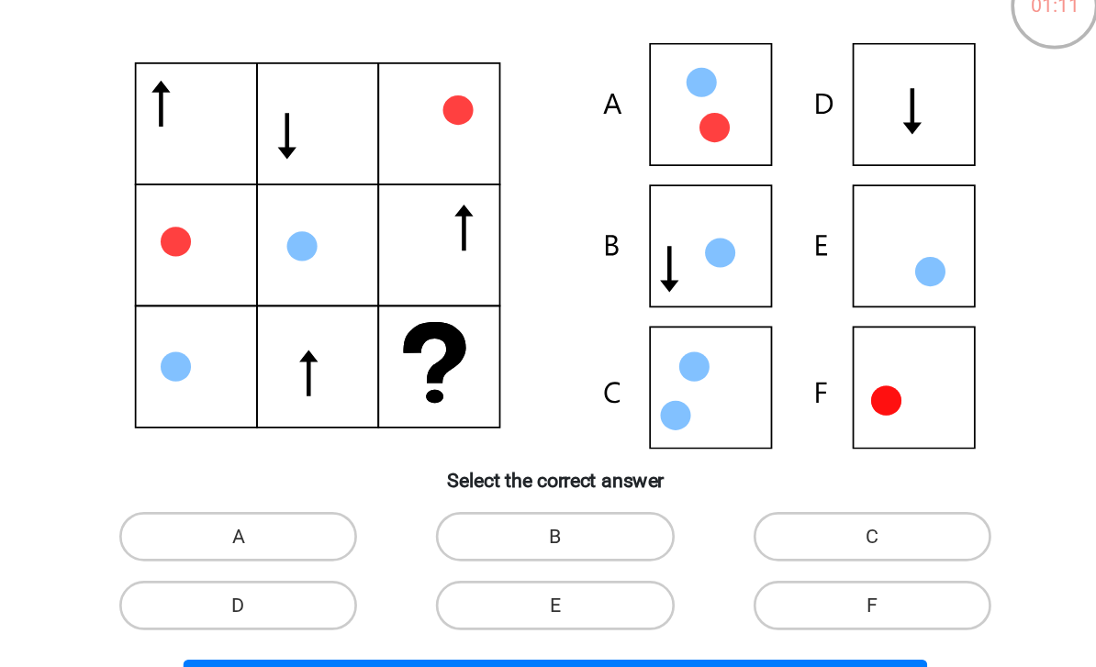
click at [459, 519] on label "E" at bounding box center [547, 537] width 177 height 37
click at [548, 537] on input "E" at bounding box center [554, 543] width 12 height 12
radio input "true"
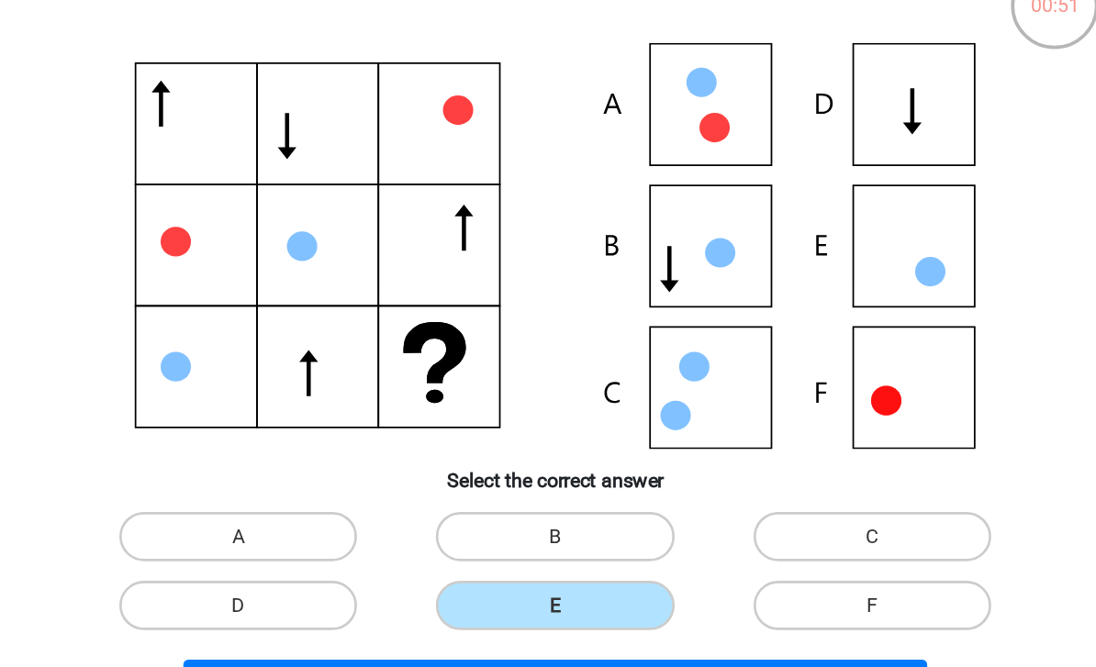
click at [400, 577] on button "Next Question" at bounding box center [548, 596] width 555 height 39
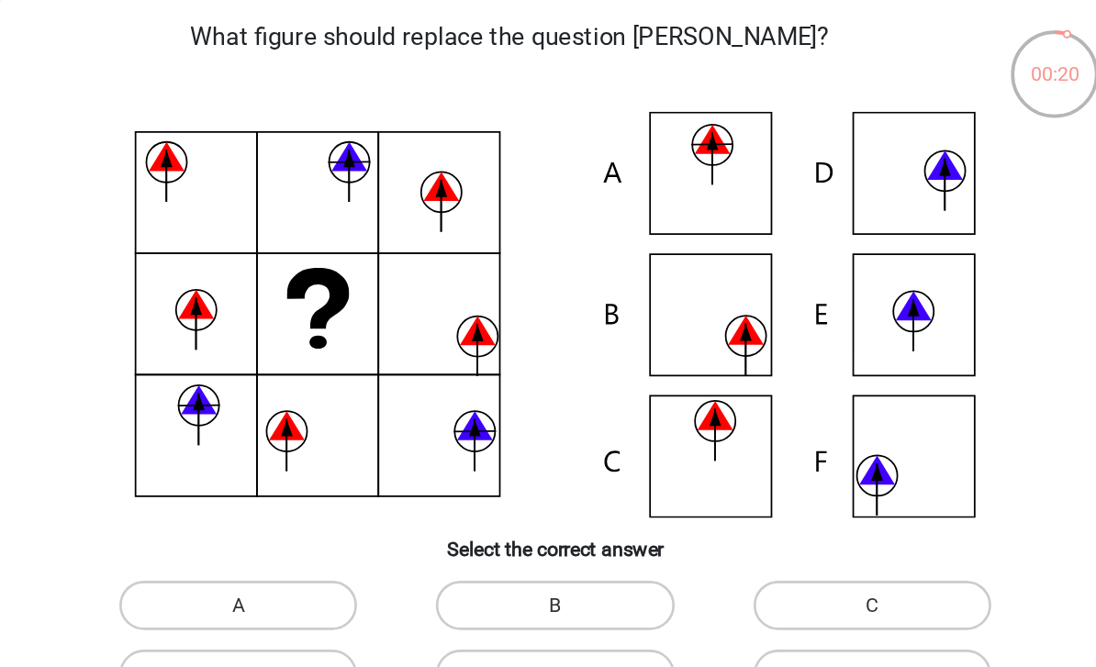
click at [459, 467] on label "B" at bounding box center [547, 485] width 177 height 37
click at [548, 486] on input "B" at bounding box center [554, 492] width 12 height 12
radio input "true"
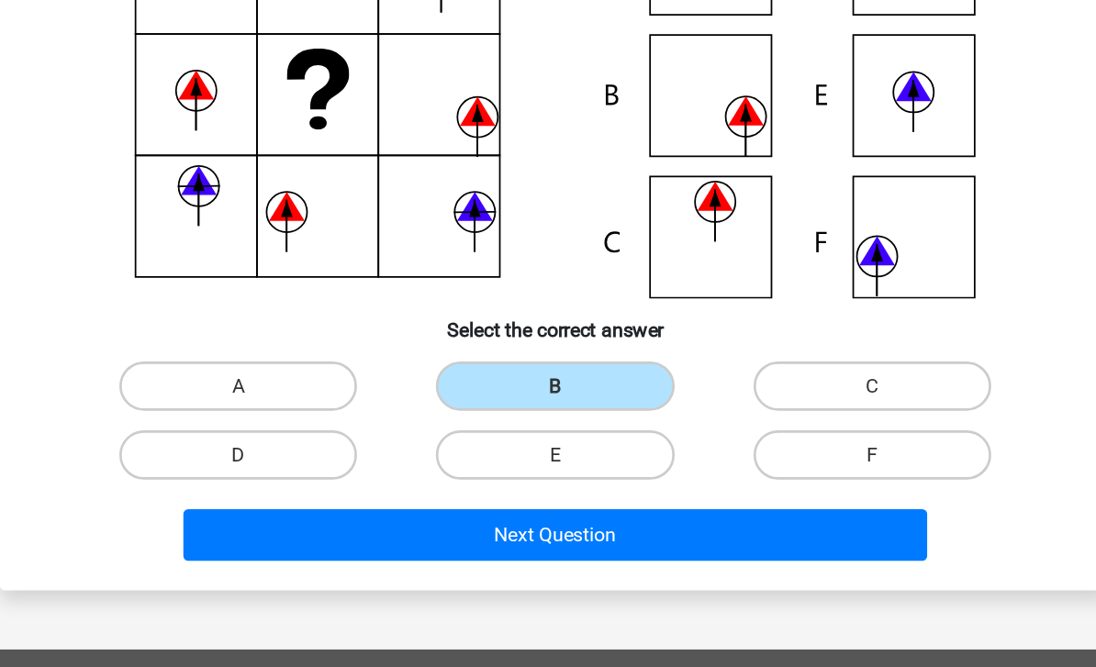
scroll to position [126, 0]
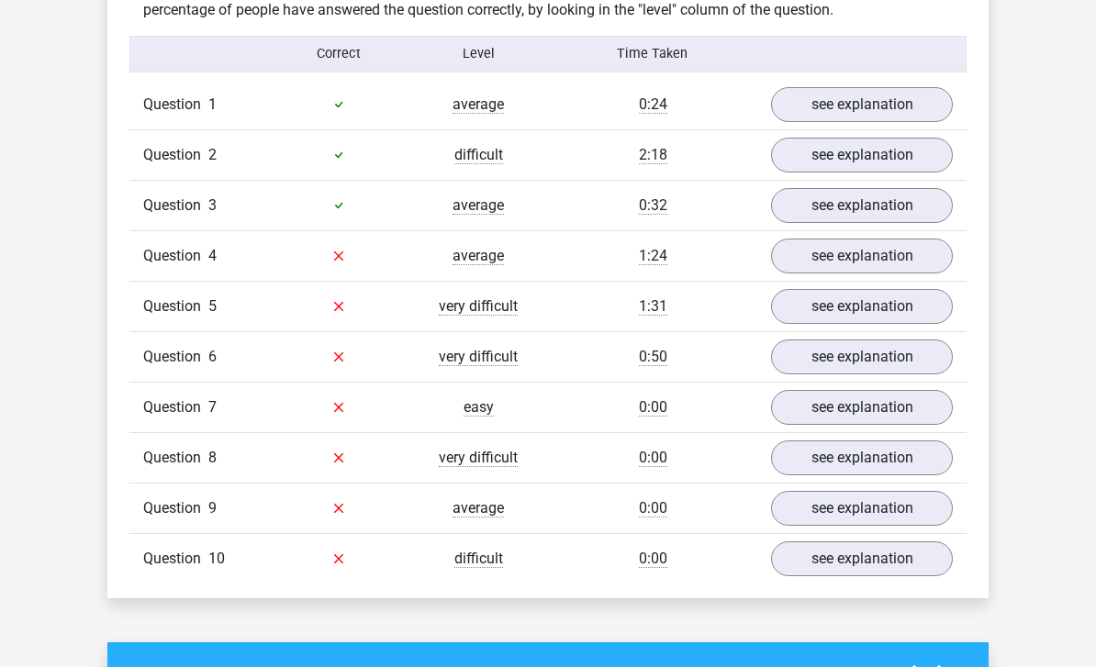
scroll to position [1146, 0]
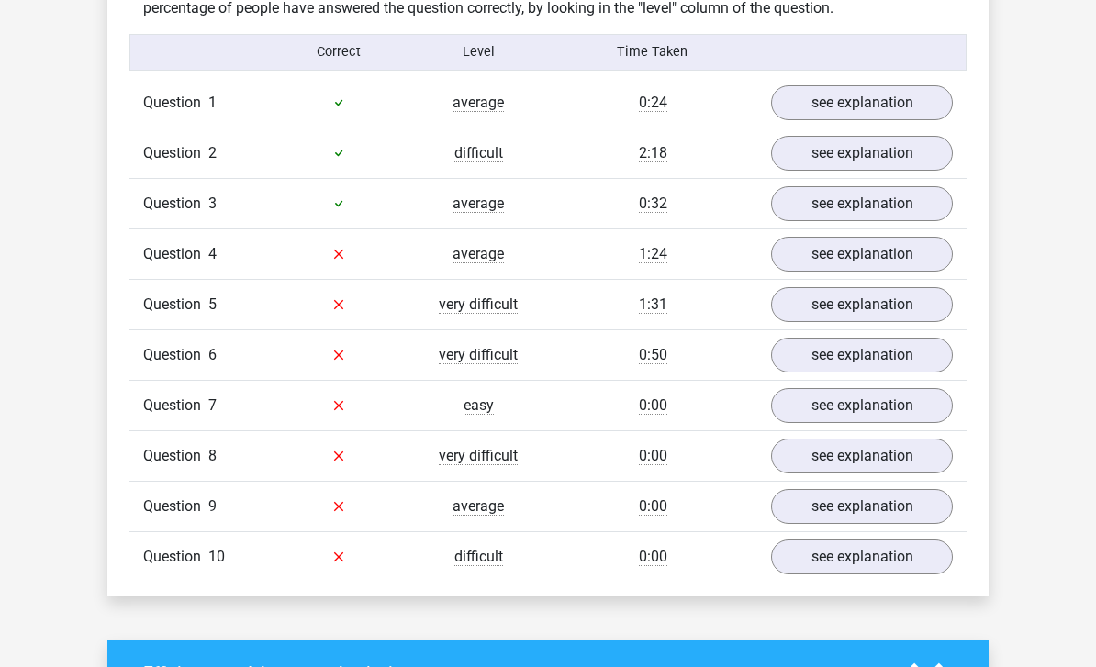
click at [848, 251] on link "see explanation" at bounding box center [862, 255] width 182 height 35
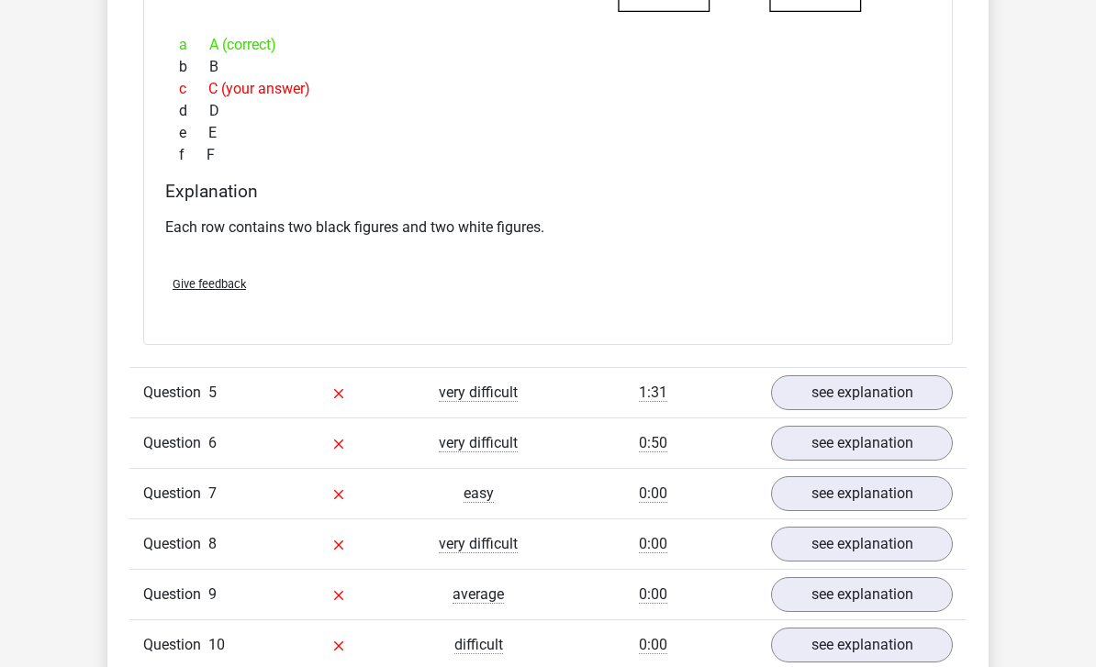
scroll to position [1777, 0]
click at [897, 388] on link "see explanation" at bounding box center [862, 392] width 182 height 35
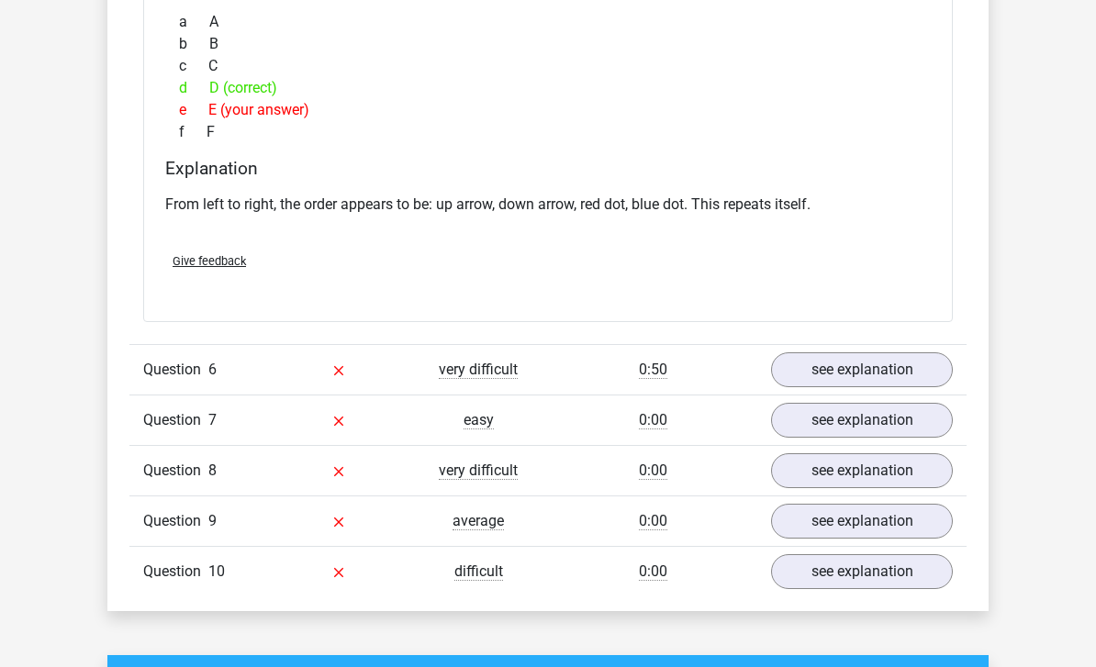
scroll to position [2573, 0]
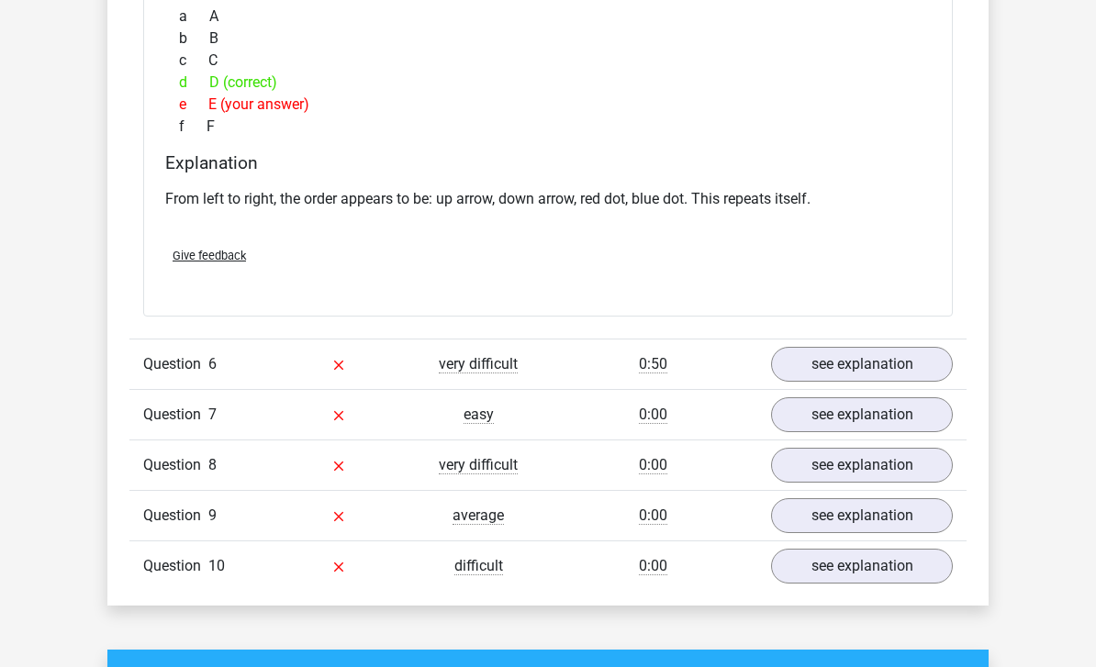
click at [930, 348] on link "see explanation" at bounding box center [862, 365] width 182 height 35
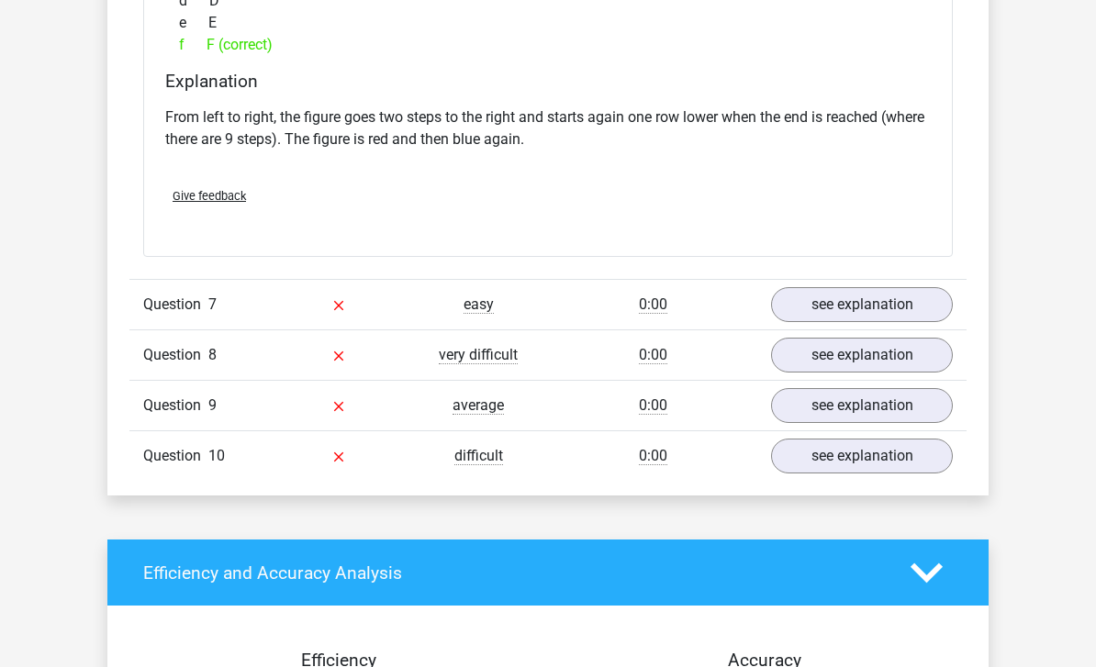
scroll to position [3421, 0]
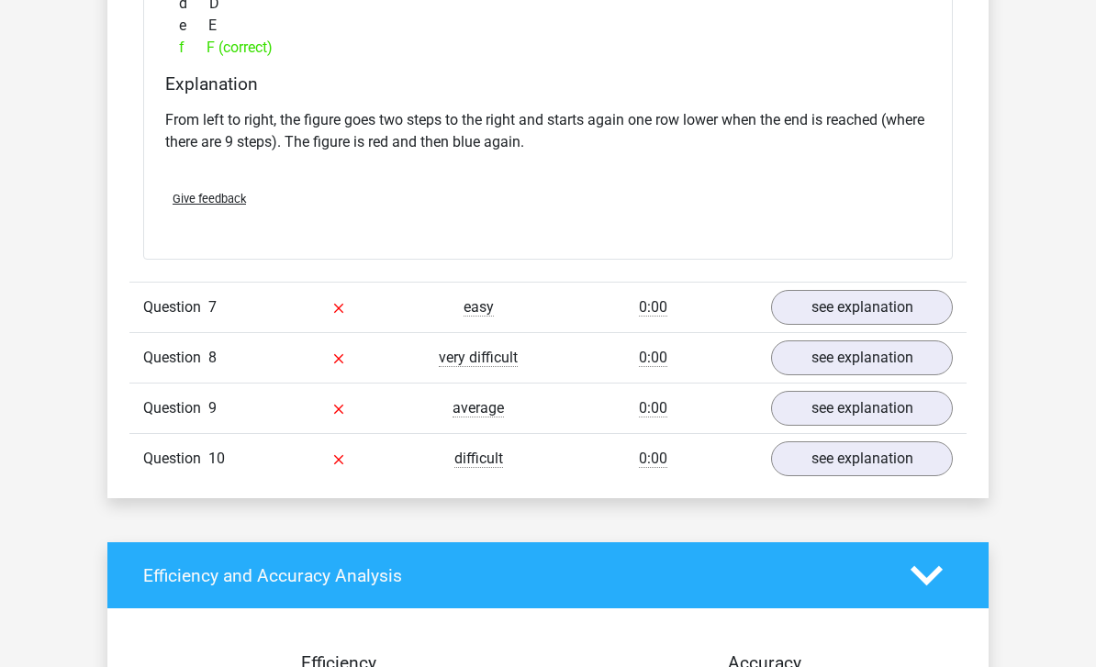
click at [932, 300] on link "see explanation" at bounding box center [862, 307] width 182 height 35
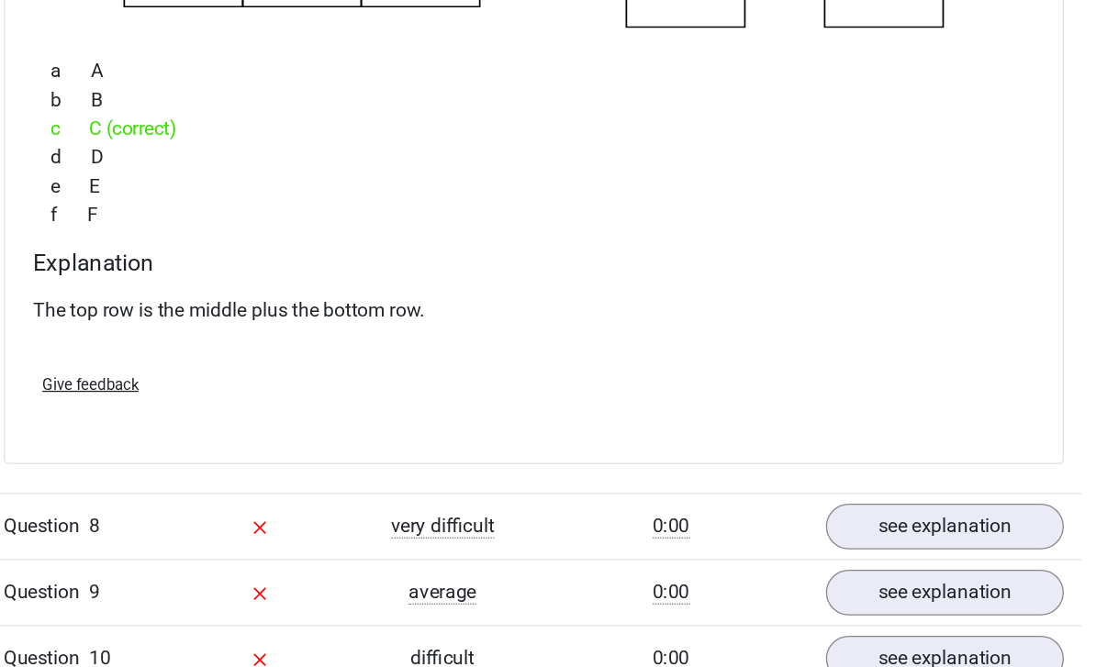
scroll to position [3984, 0]
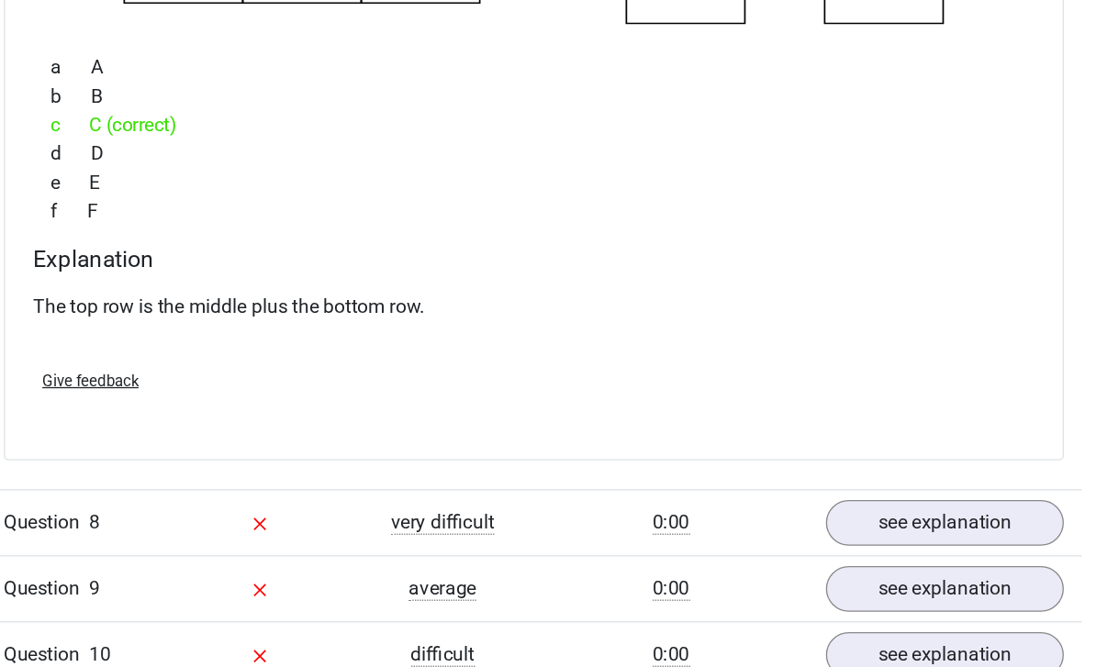
click at [771, 495] on link "see explanation" at bounding box center [862, 512] width 182 height 35
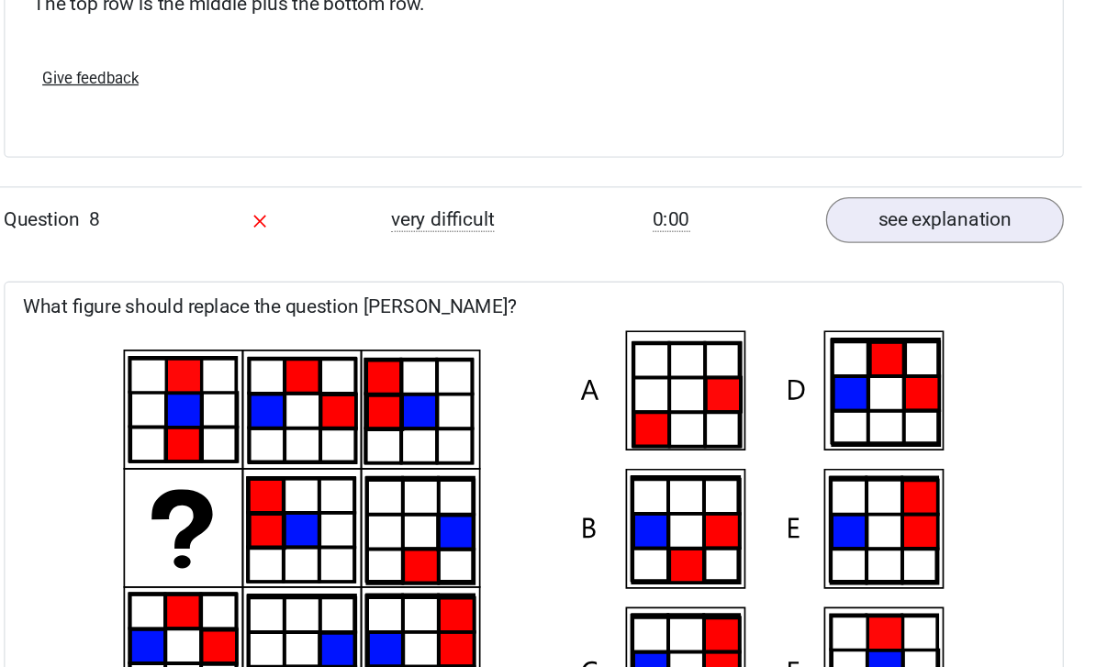
scroll to position [4215, 0]
